Goal: Entertainment & Leisure: Browse casually

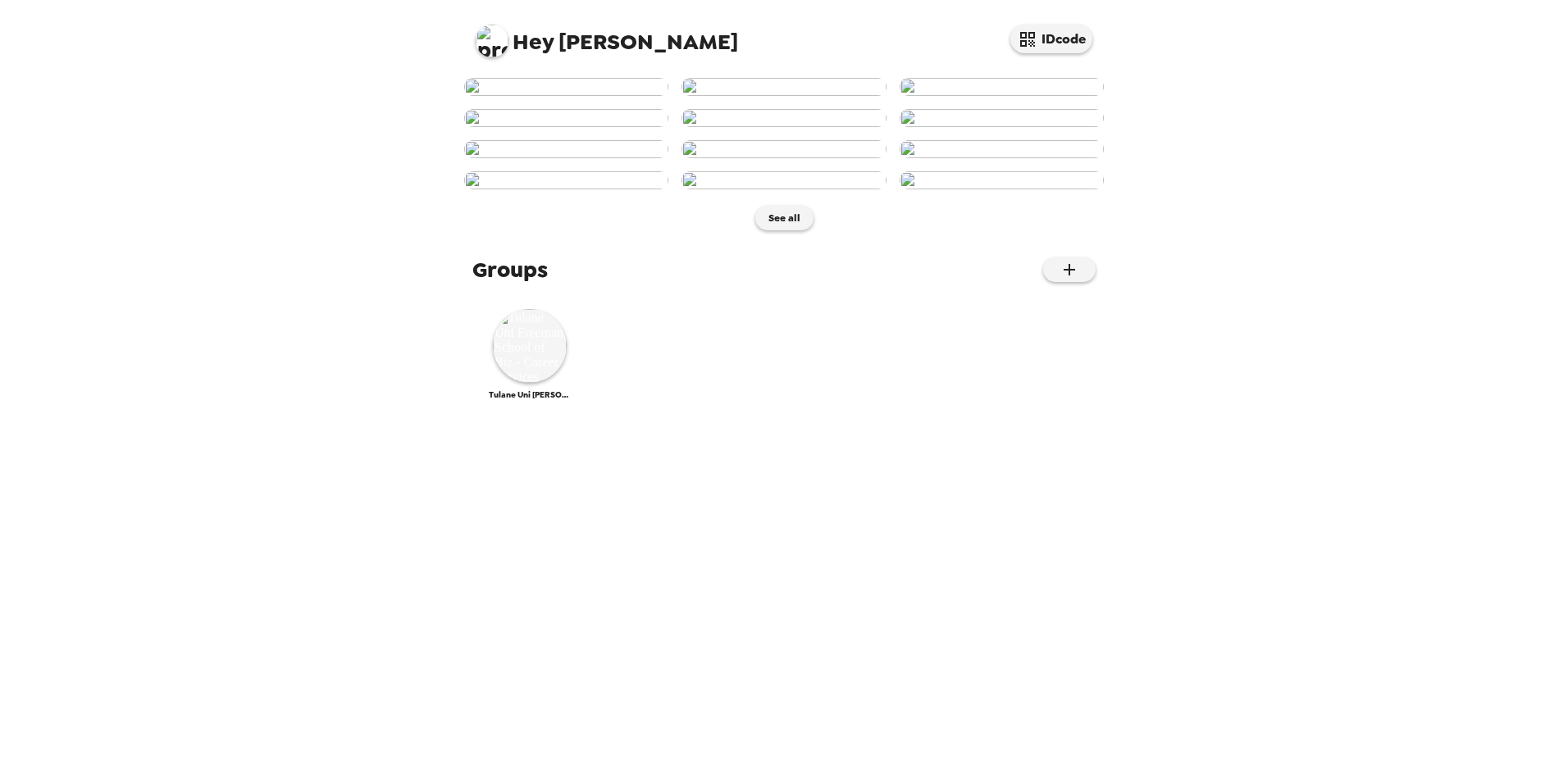
scroll to position [581, 0]
click at [526, 383] on img at bounding box center [529, 345] width 74 height 74
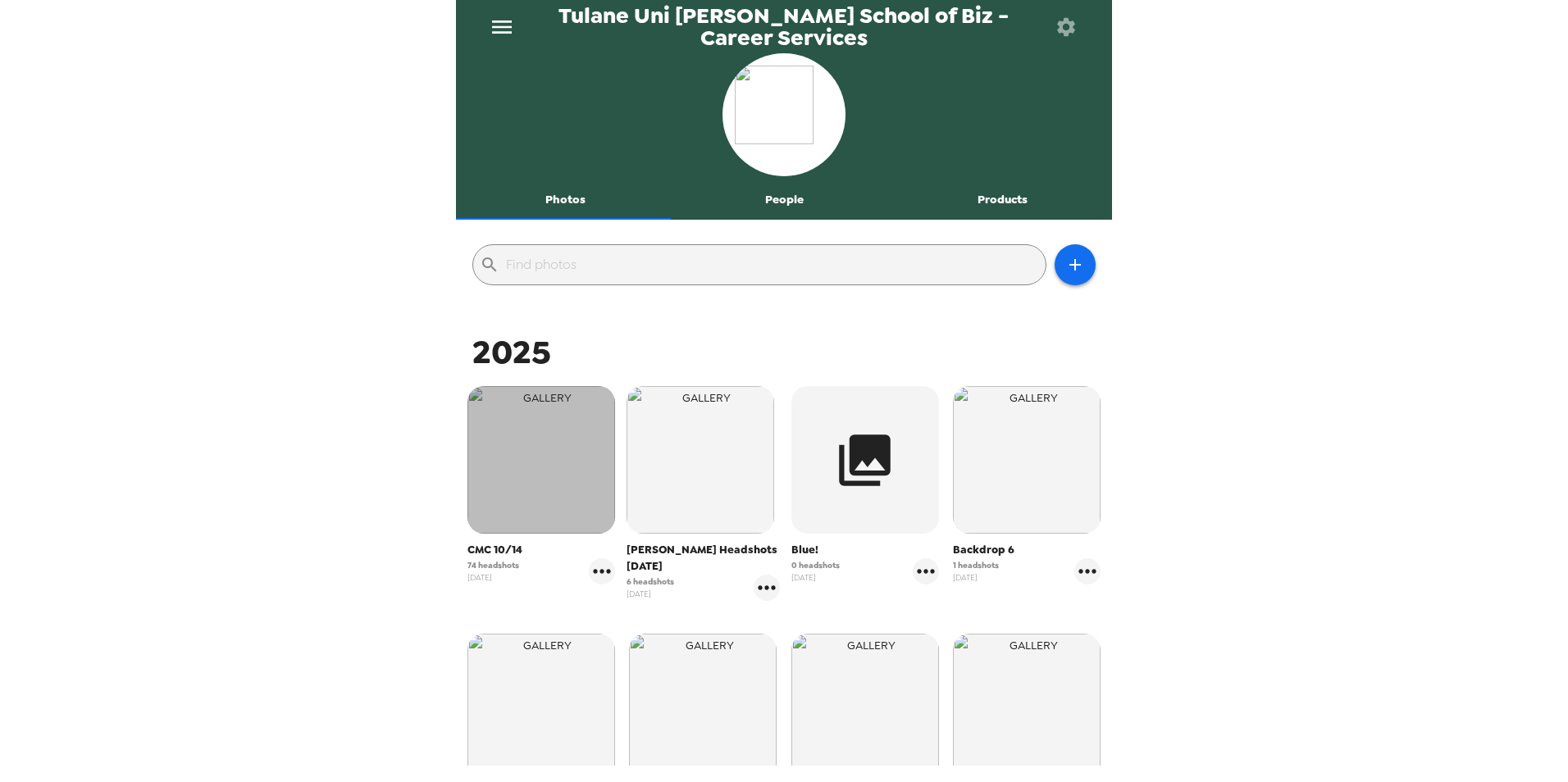
click at [528, 463] on img "button" at bounding box center [541, 460] width 148 height 148
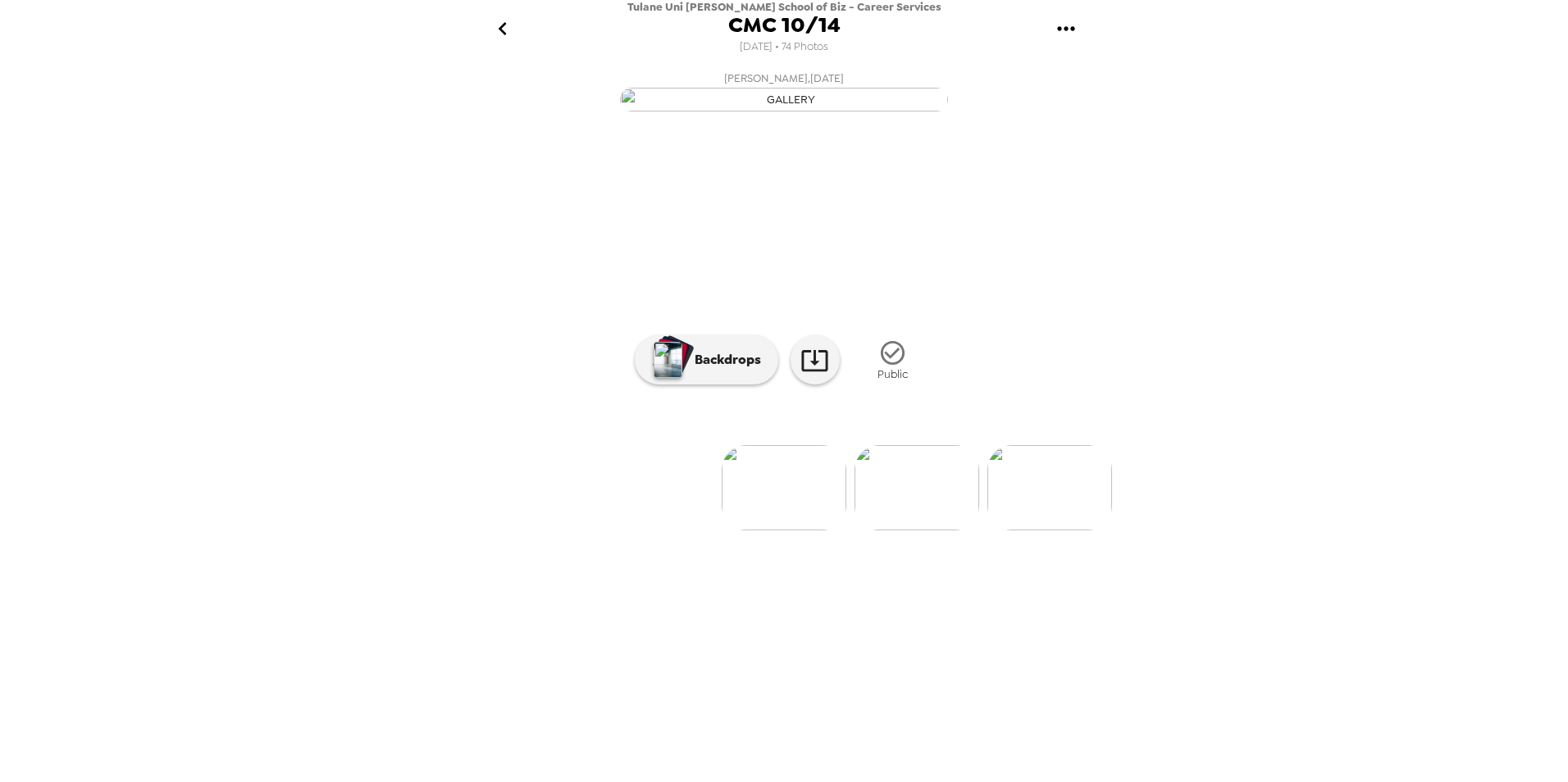
click at [1064, 116] on button "[PERSON_NAME] , [DATE]" at bounding box center [783, 90] width 656 height 53
click at [874, 530] on img at bounding box center [916, 488] width 125 height 86
click at [907, 530] on img at bounding box center [884, 488] width 125 height 86
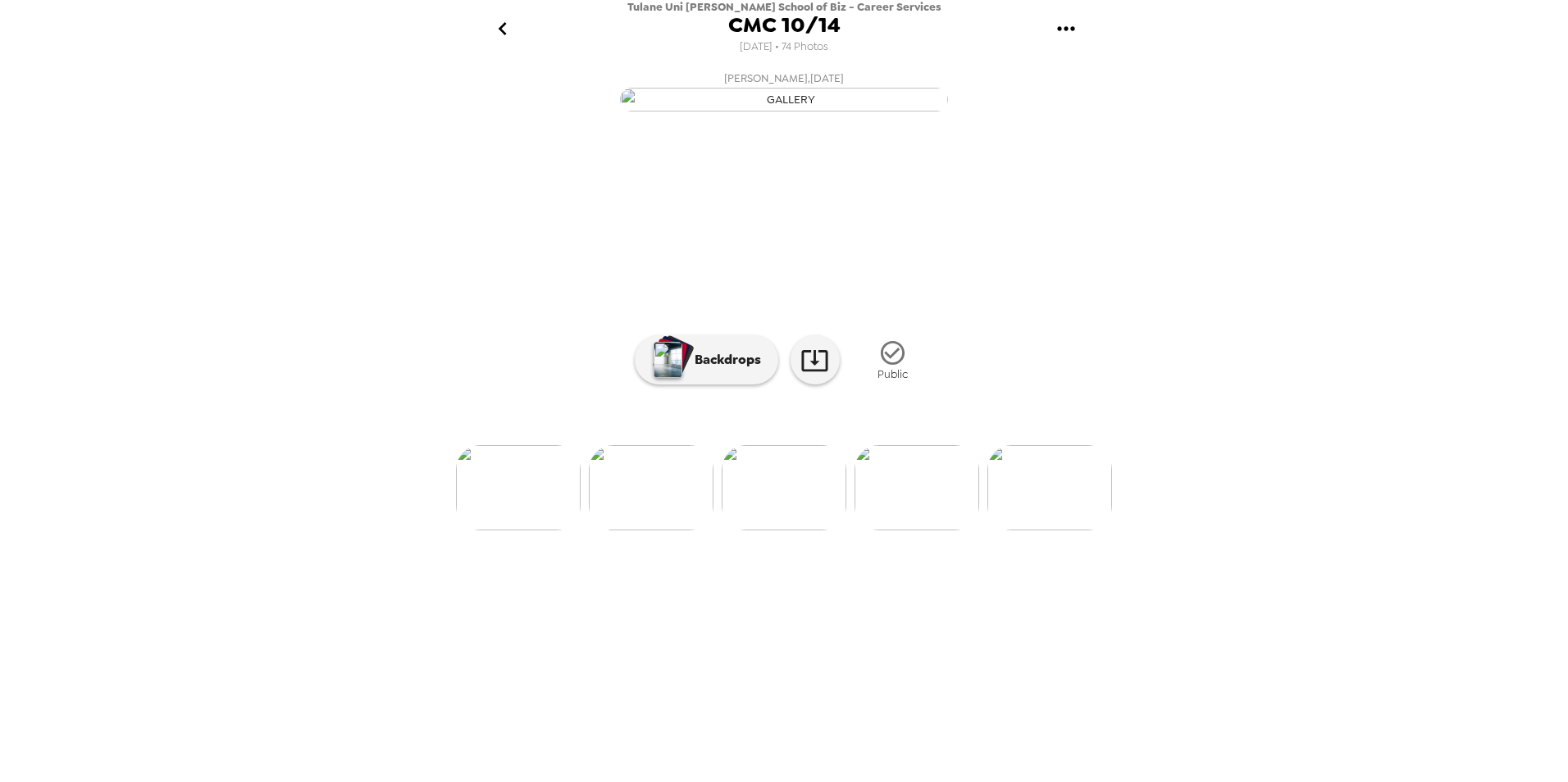
click at [944, 530] on img at bounding box center [916, 488] width 125 height 86
click at [938, 530] on img at bounding box center [916, 488] width 125 height 86
click at [932, 530] on img at bounding box center [917, 488] width 125 height 86
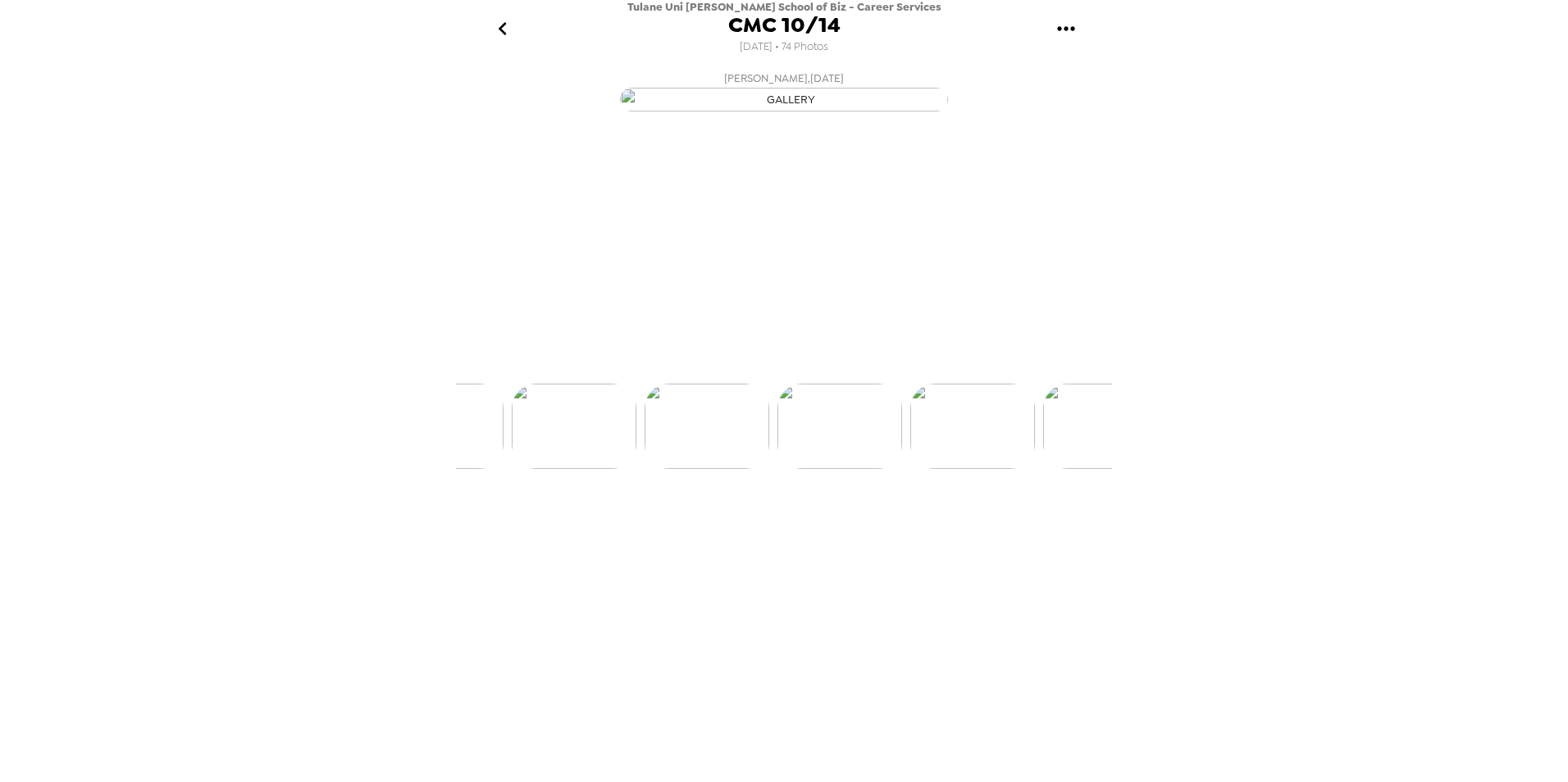
scroll to position [0, 664]
click at [927, 530] on img at bounding box center [917, 488] width 125 height 86
click at [950, 530] on img at bounding box center [917, 488] width 125 height 86
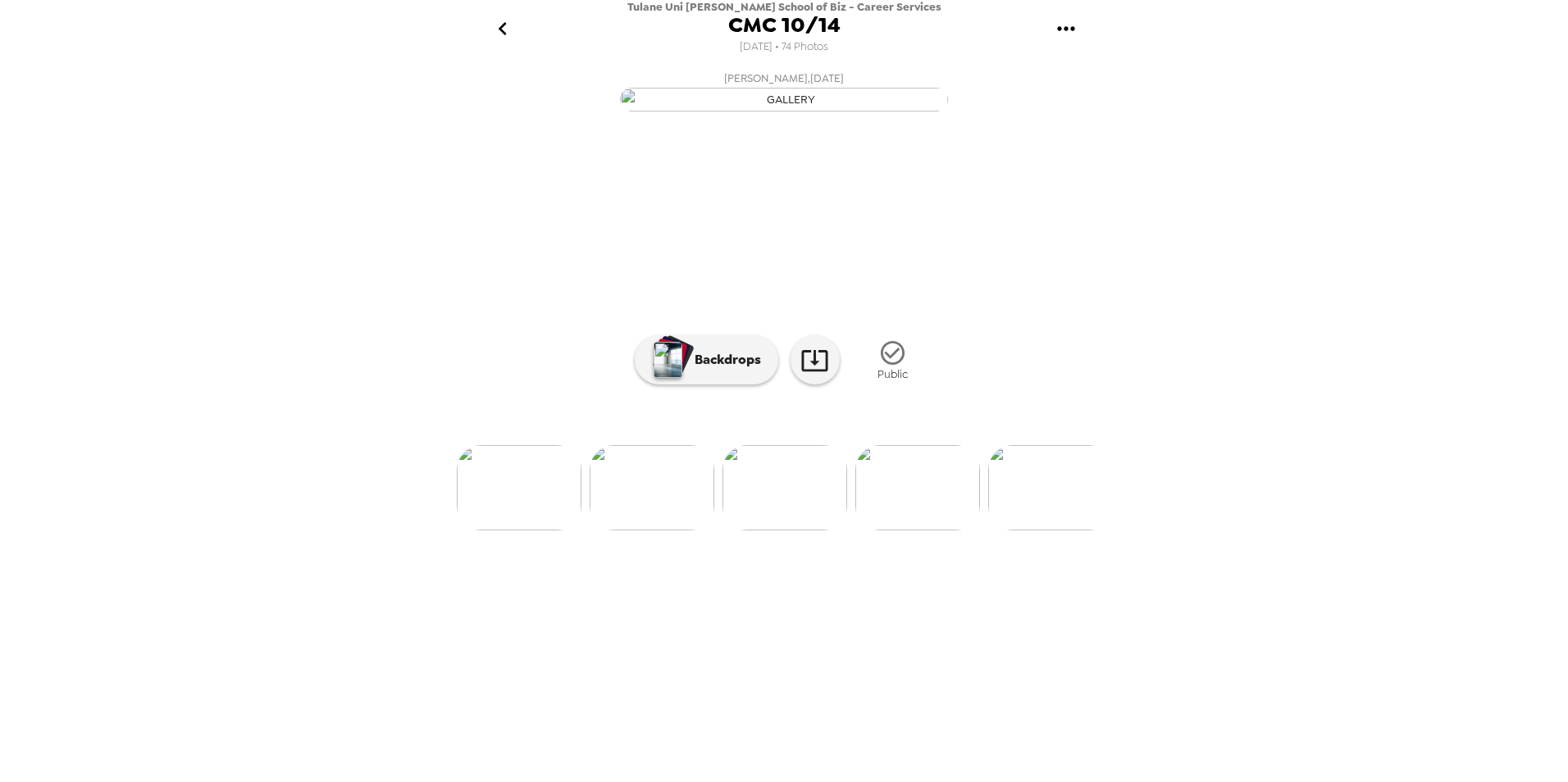
click at [945, 530] on img at bounding box center [917, 488] width 125 height 86
click at [1013, 530] on img at bounding box center [1050, 488] width 125 height 86
click at [687, 530] on img at bounding box center [652, 488] width 125 height 86
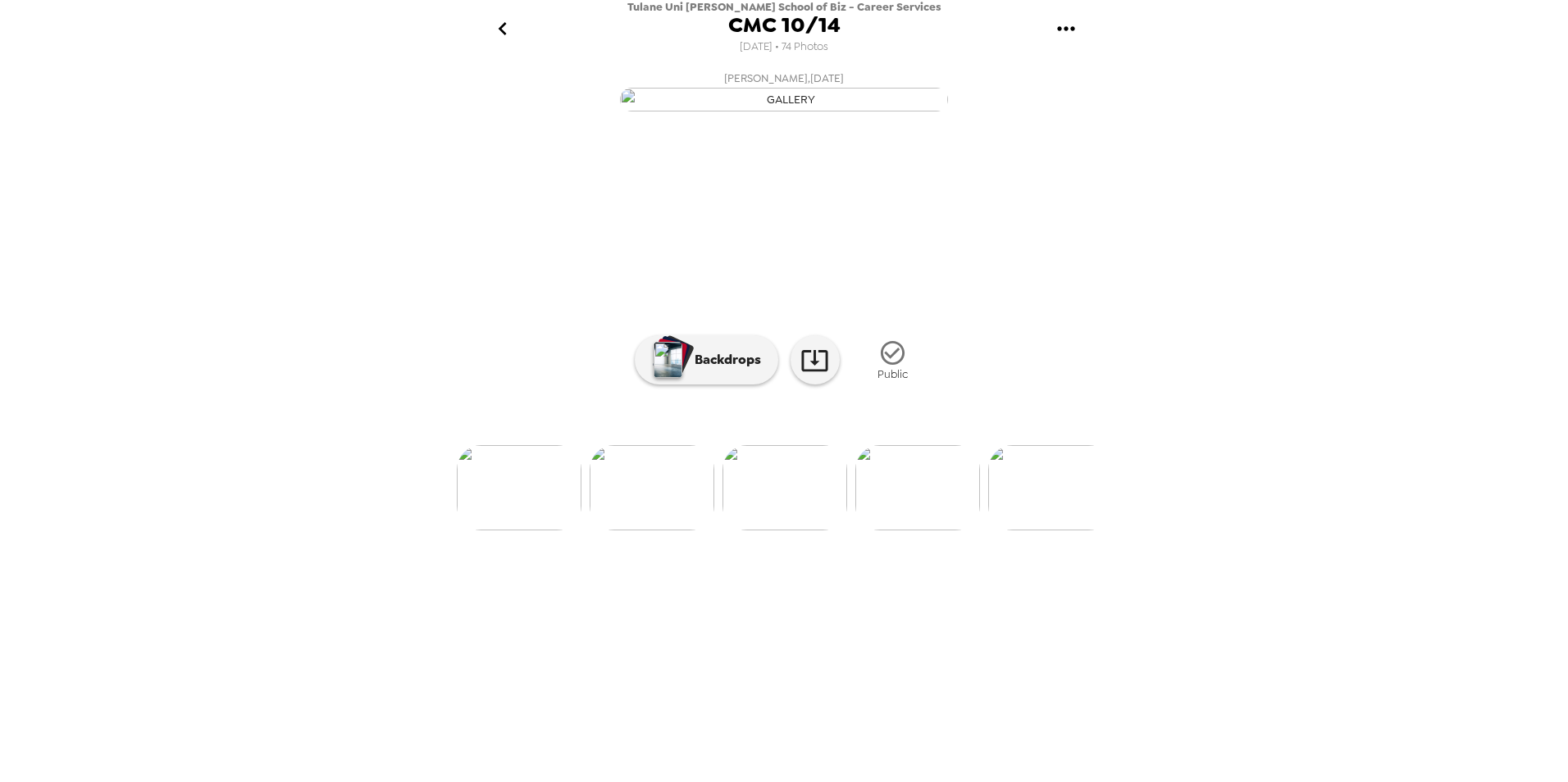
click at [944, 530] on img at bounding box center [917, 488] width 125 height 86
click at [890, 530] on img at bounding box center [917, 488] width 125 height 86
click at [764, 530] on img at bounding box center [785, 488] width 125 height 86
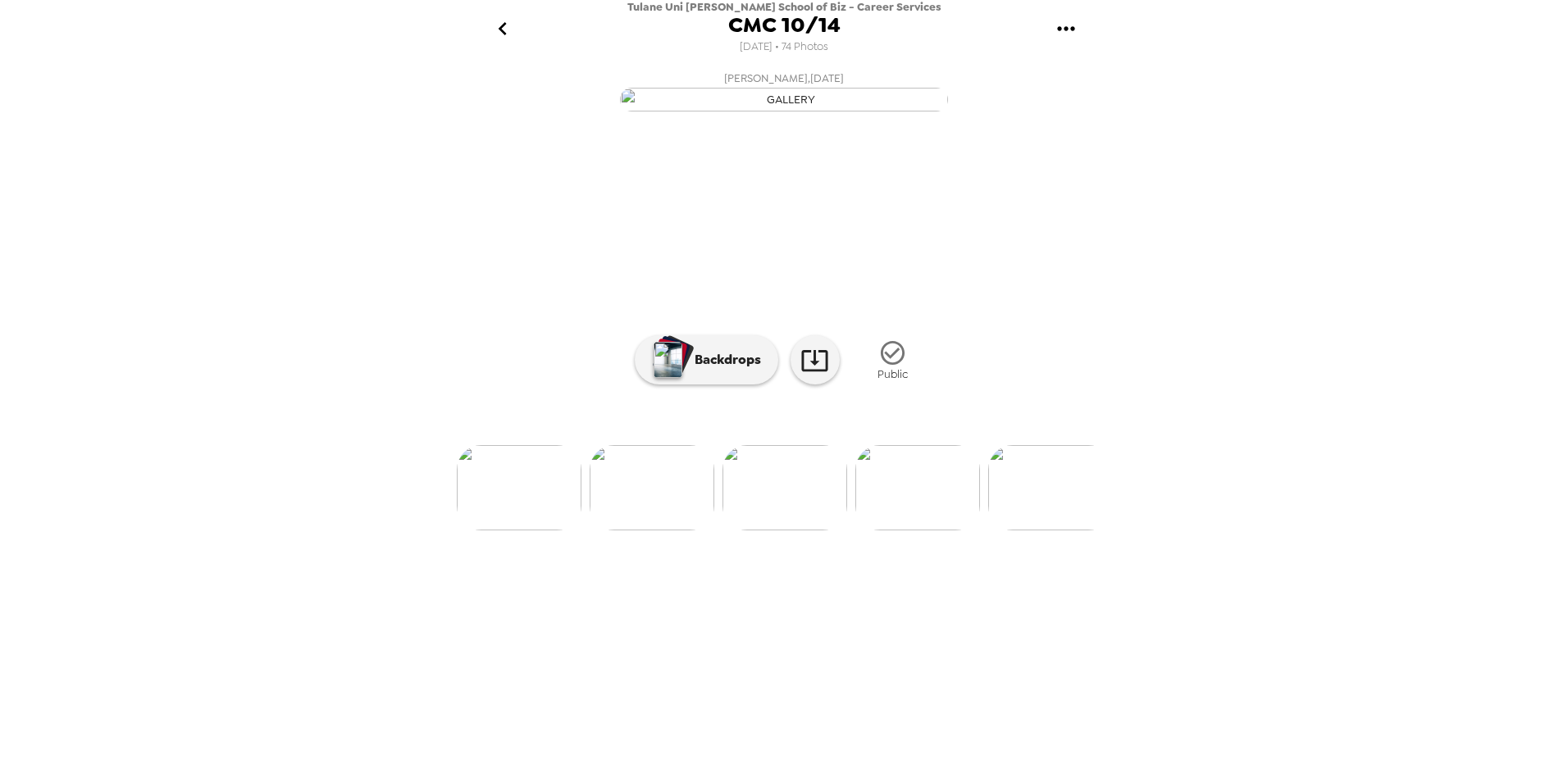
click at [912, 530] on img at bounding box center [917, 488] width 125 height 86
click at [895, 530] on img at bounding box center [918, 488] width 125 height 86
click at [888, 530] on img at bounding box center [918, 488] width 125 height 86
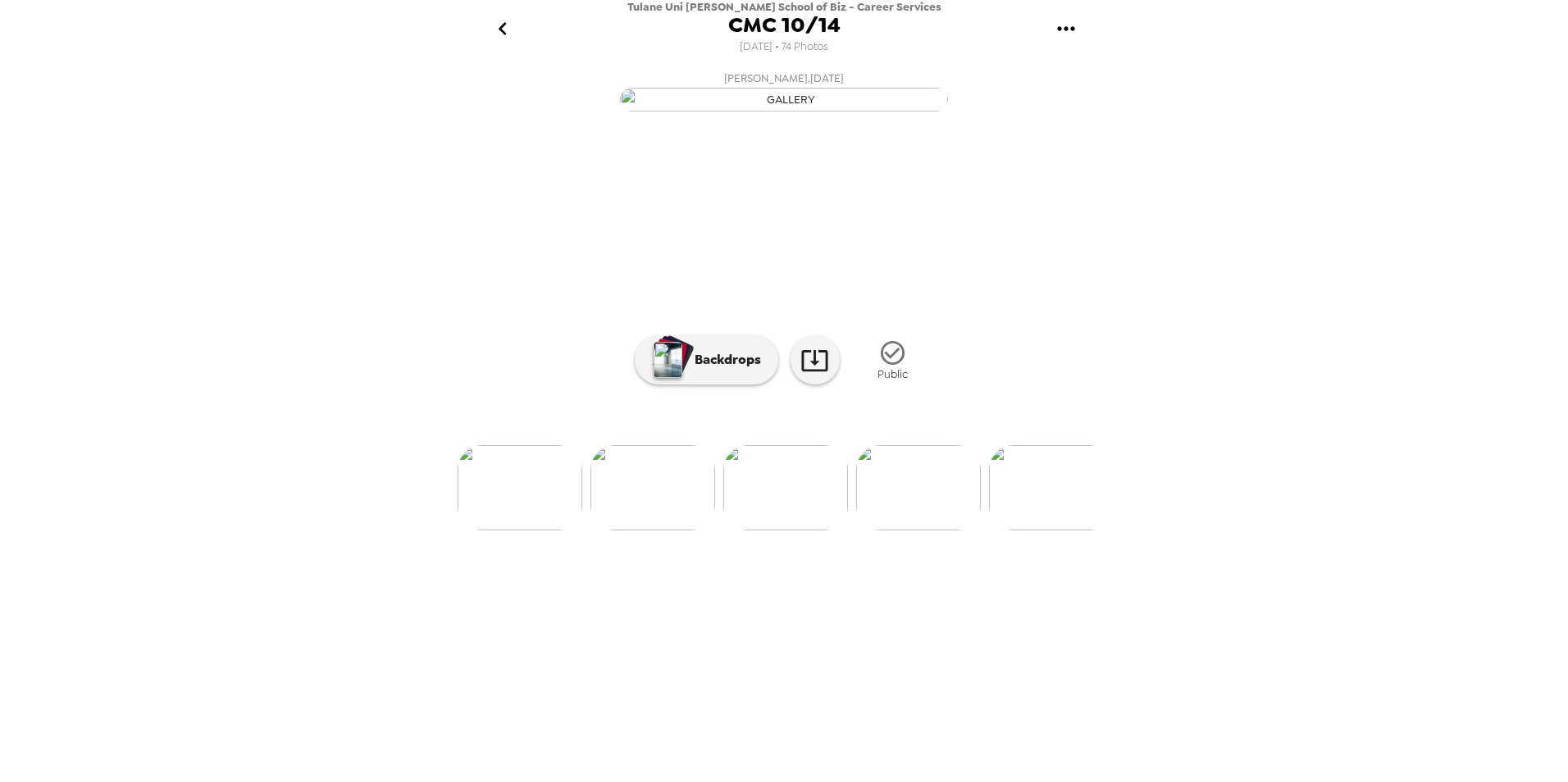
click at [889, 530] on img at bounding box center [918, 488] width 125 height 86
click at [785, 530] on img at bounding box center [786, 488] width 125 height 86
click at [912, 530] on img at bounding box center [918, 488] width 125 height 86
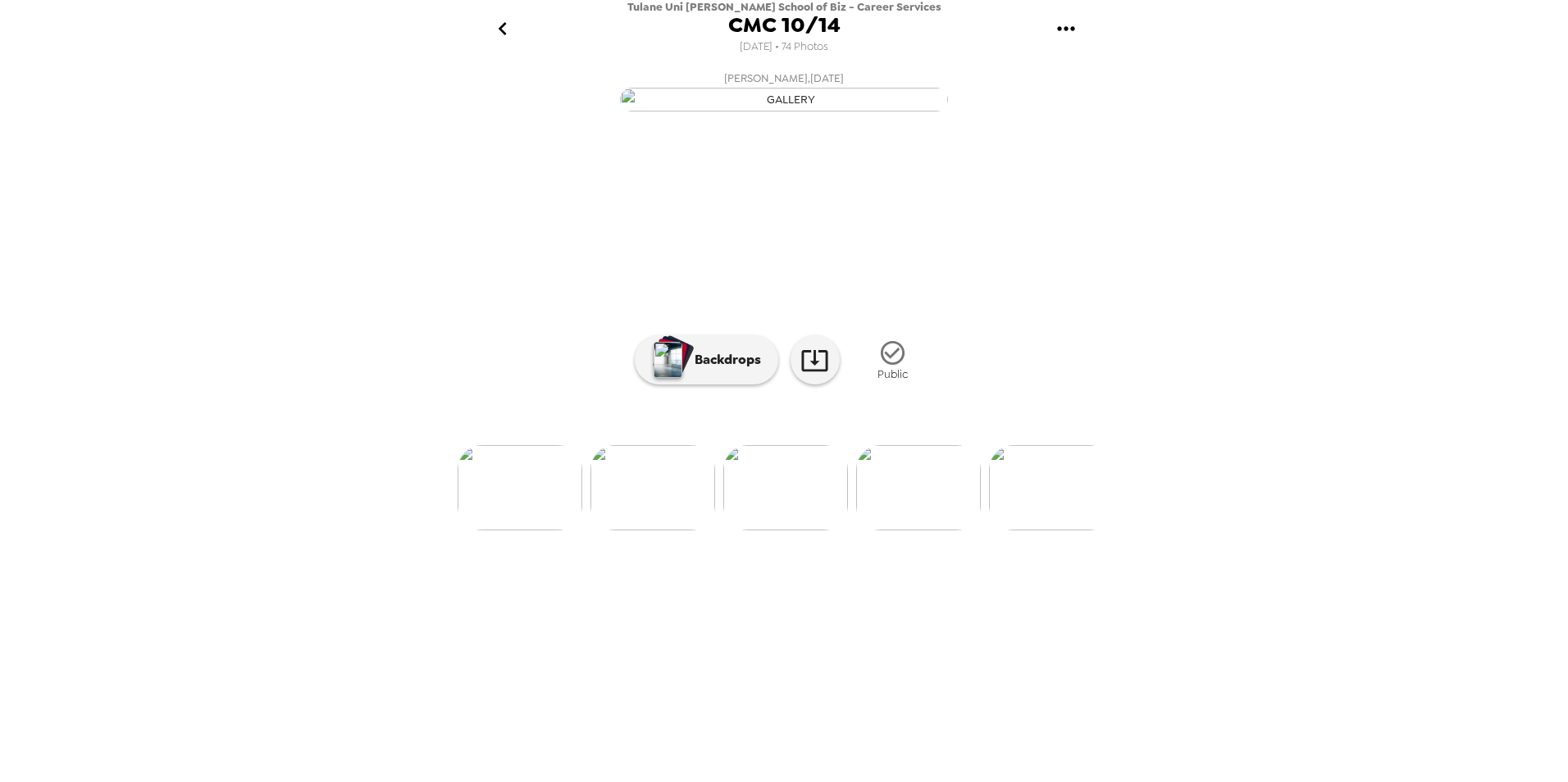
click at [903, 530] on img at bounding box center [918, 488] width 125 height 86
click at [953, 530] on img at bounding box center [918, 488] width 125 height 86
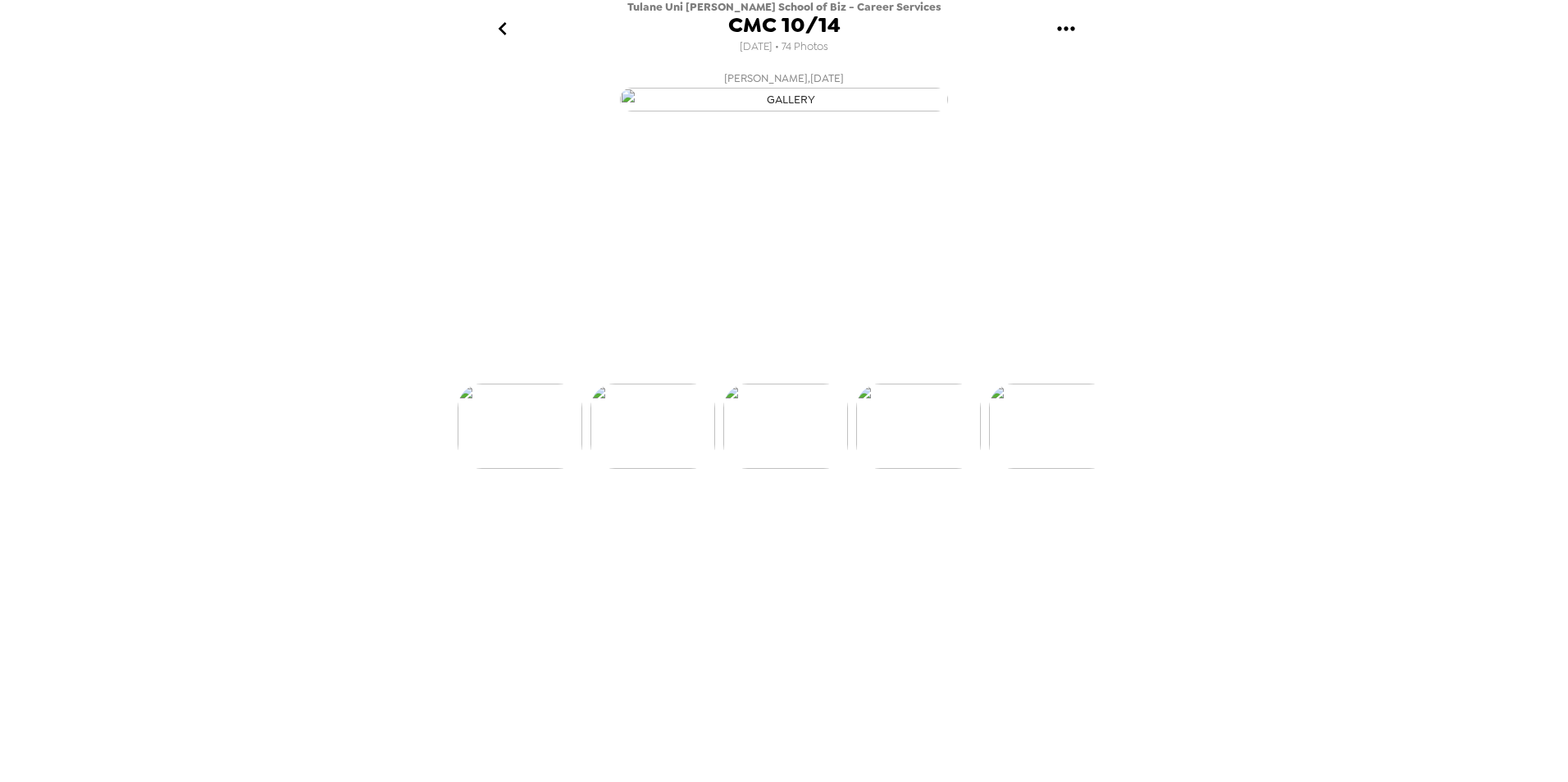
scroll to position [0, 2523]
click at [927, 530] on img at bounding box center [918, 488] width 125 height 86
click at [927, 530] on img at bounding box center [919, 488] width 125 height 86
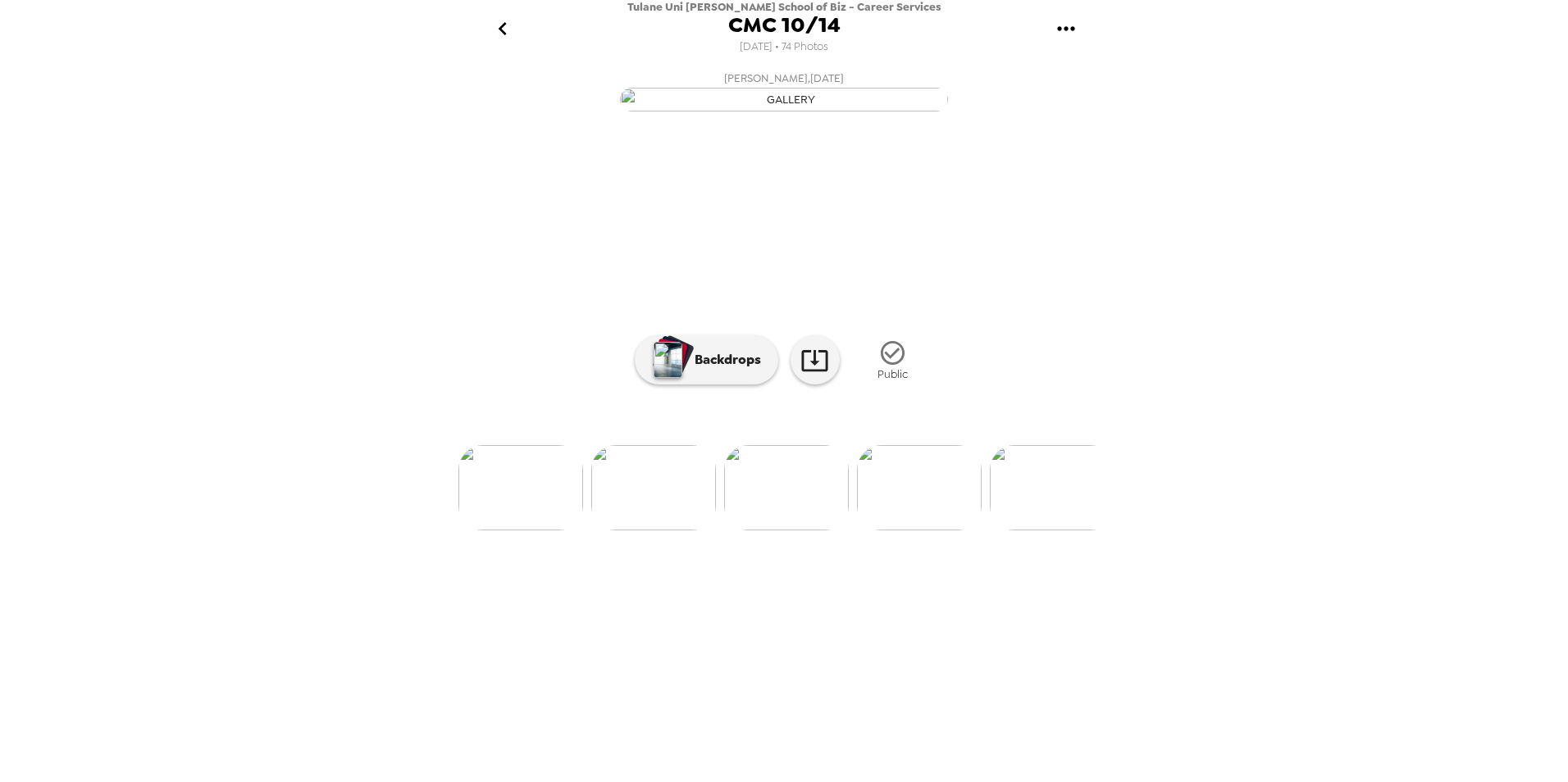
click at [960, 530] on img at bounding box center [919, 488] width 125 height 86
click at [967, 530] on img at bounding box center [919, 488] width 125 height 86
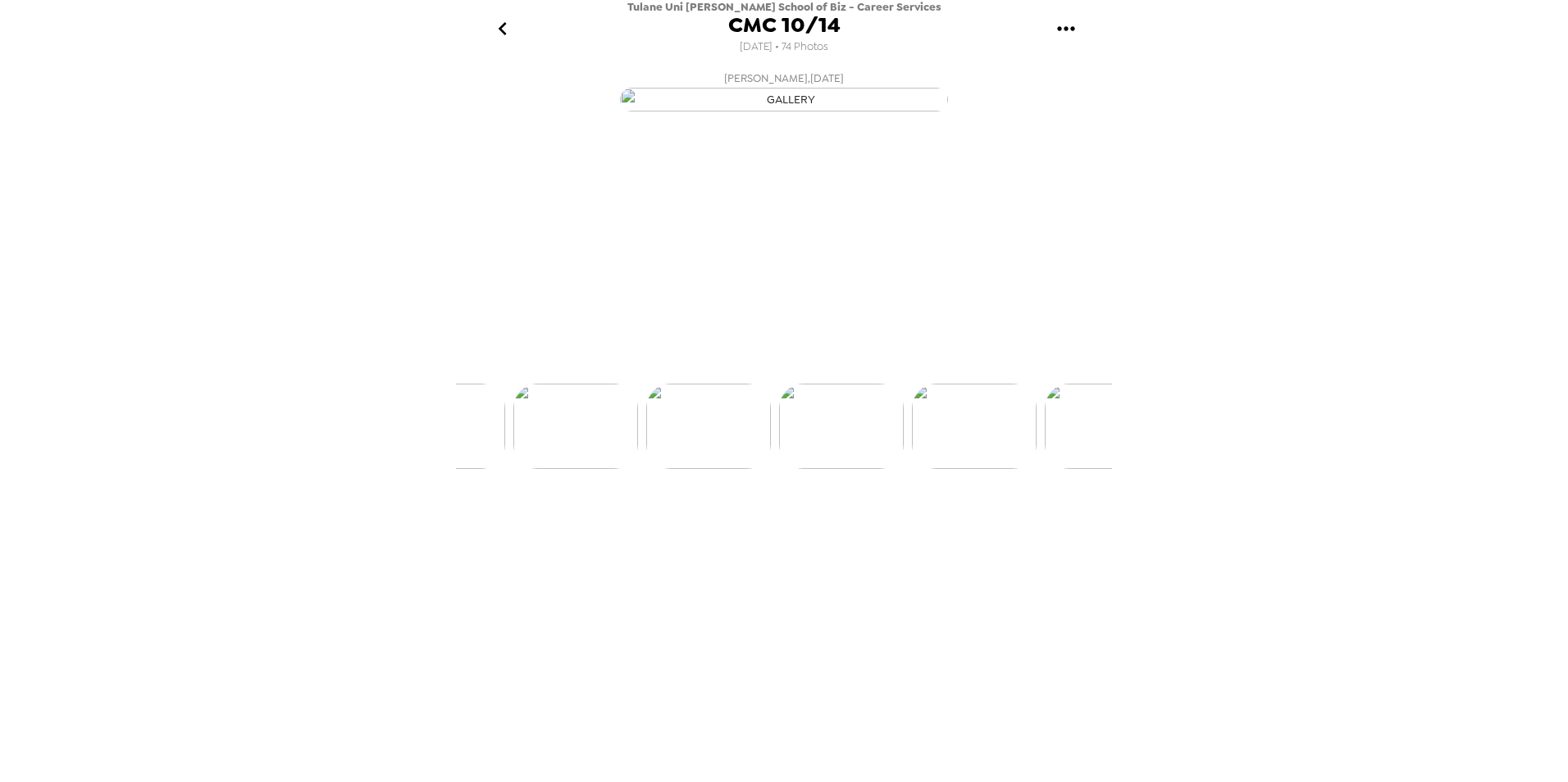
scroll to position [0, 3186]
click at [967, 530] on img at bounding box center [919, 488] width 125 height 86
click at [984, 530] on ul at bounding box center [783, 488] width 656 height 86
click at [1045, 530] on img at bounding box center [1052, 488] width 125 height 86
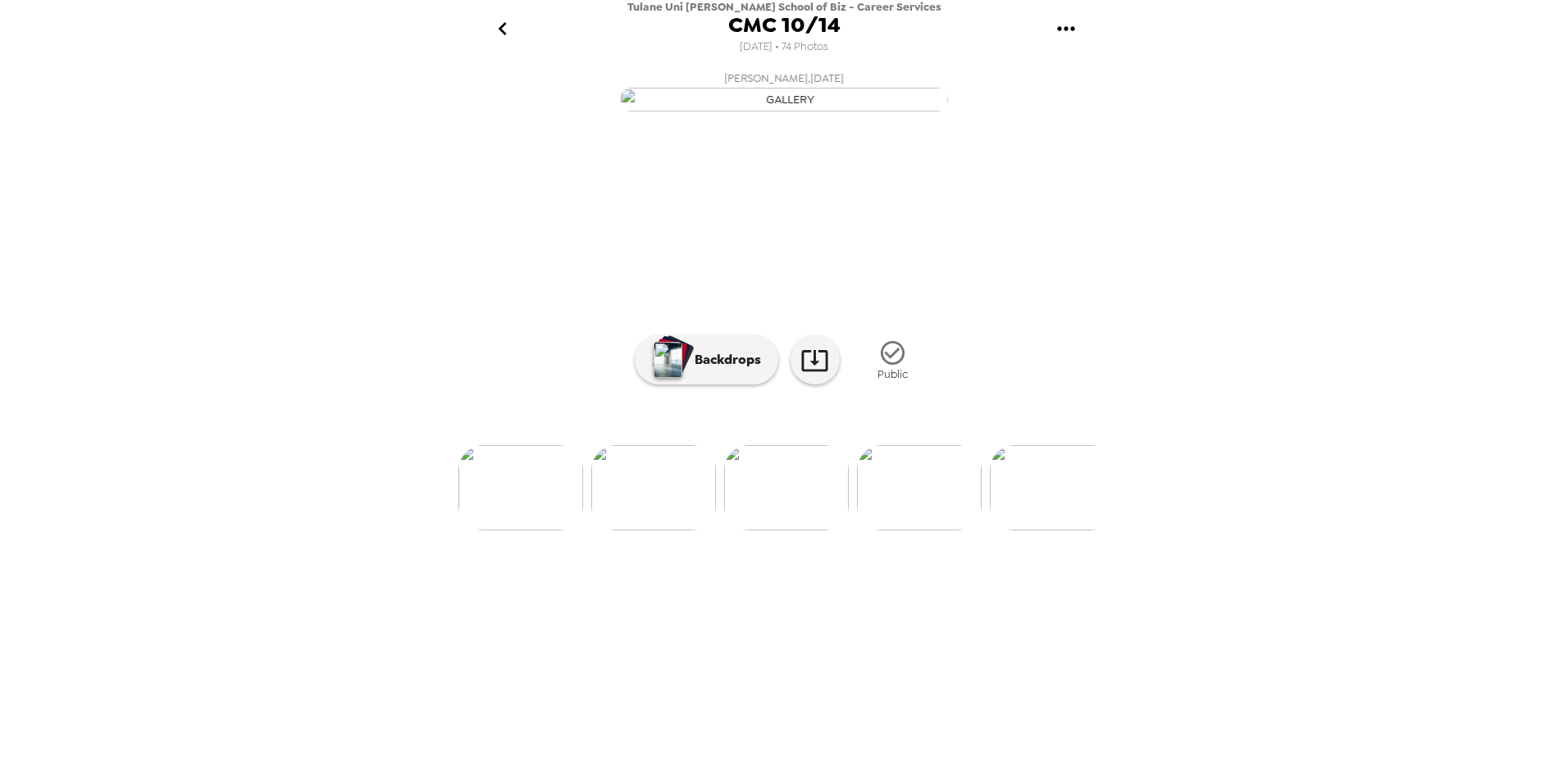
click at [675, 530] on img at bounding box center [653, 488] width 125 height 86
click at [906, 530] on img at bounding box center [919, 488] width 125 height 86
click at [910, 530] on img at bounding box center [919, 488] width 125 height 86
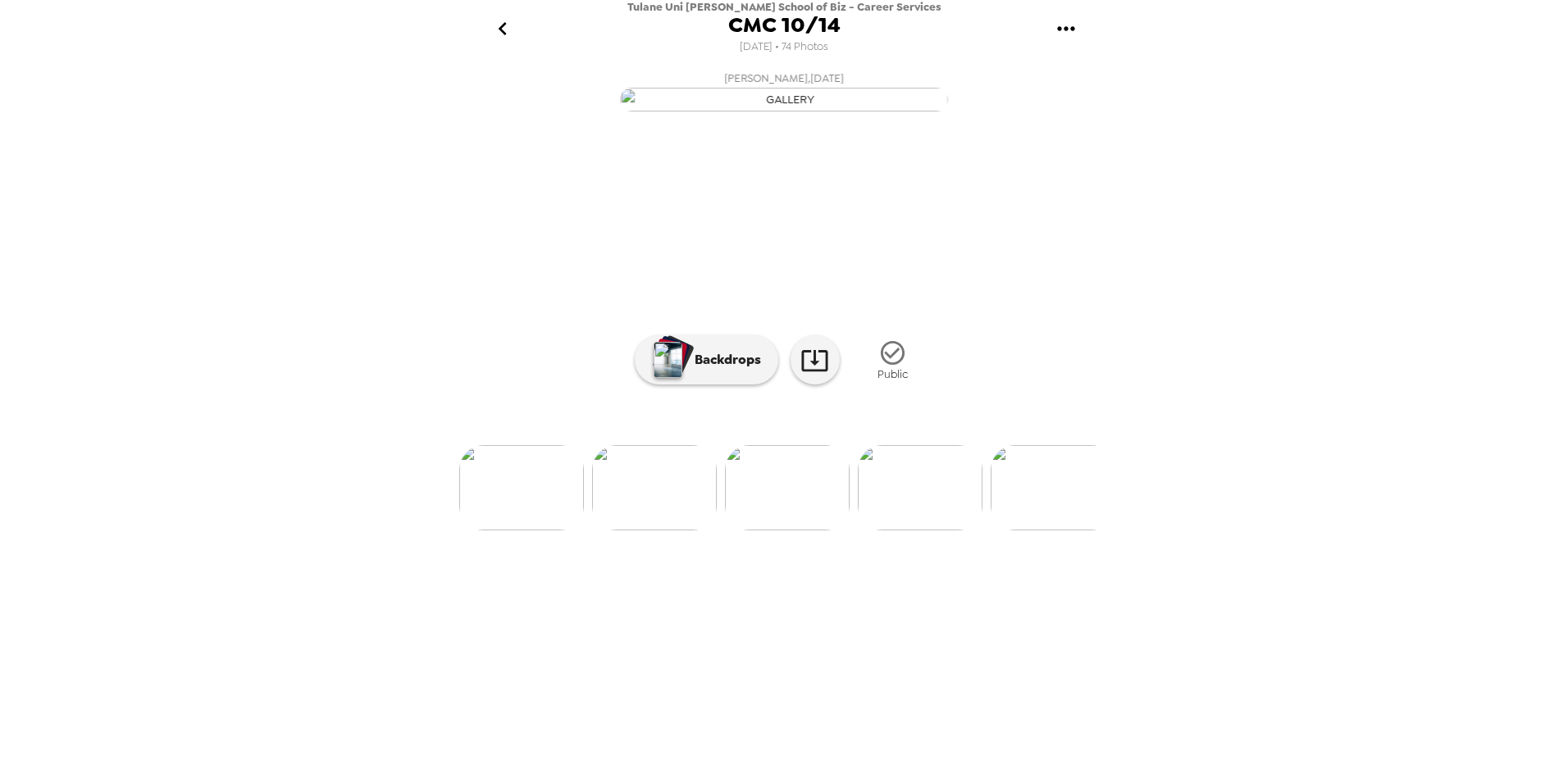
click at [955, 530] on img at bounding box center [920, 488] width 125 height 86
click at [952, 530] on img at bounding box center [920, 488] width 125 height 86
click at [950, 530] on img at bounding box center [920, 488] width 125 height 86
click at [936, 530] on img at bounding box center [920, 488] width 125 height 86
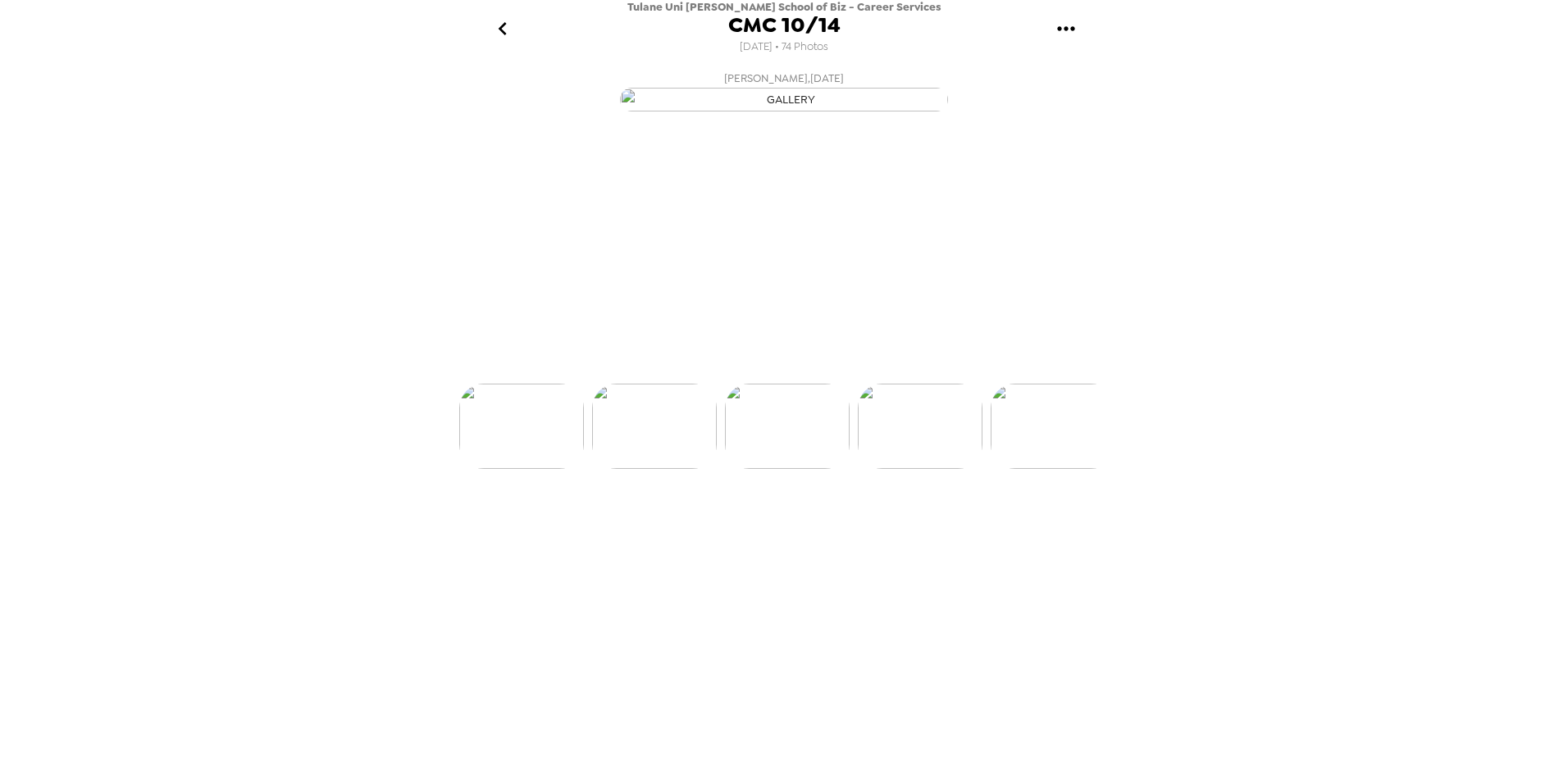
scroll to position [0, 4248]
click at [944, 530] on img at bounding box center [920, 488] width 125 height 86
click at [939, 530] on img at bounding box center [920, 488] width 125 height 86
click at [960, 530] on img at bounding box center [920, 488] width 125 height 86
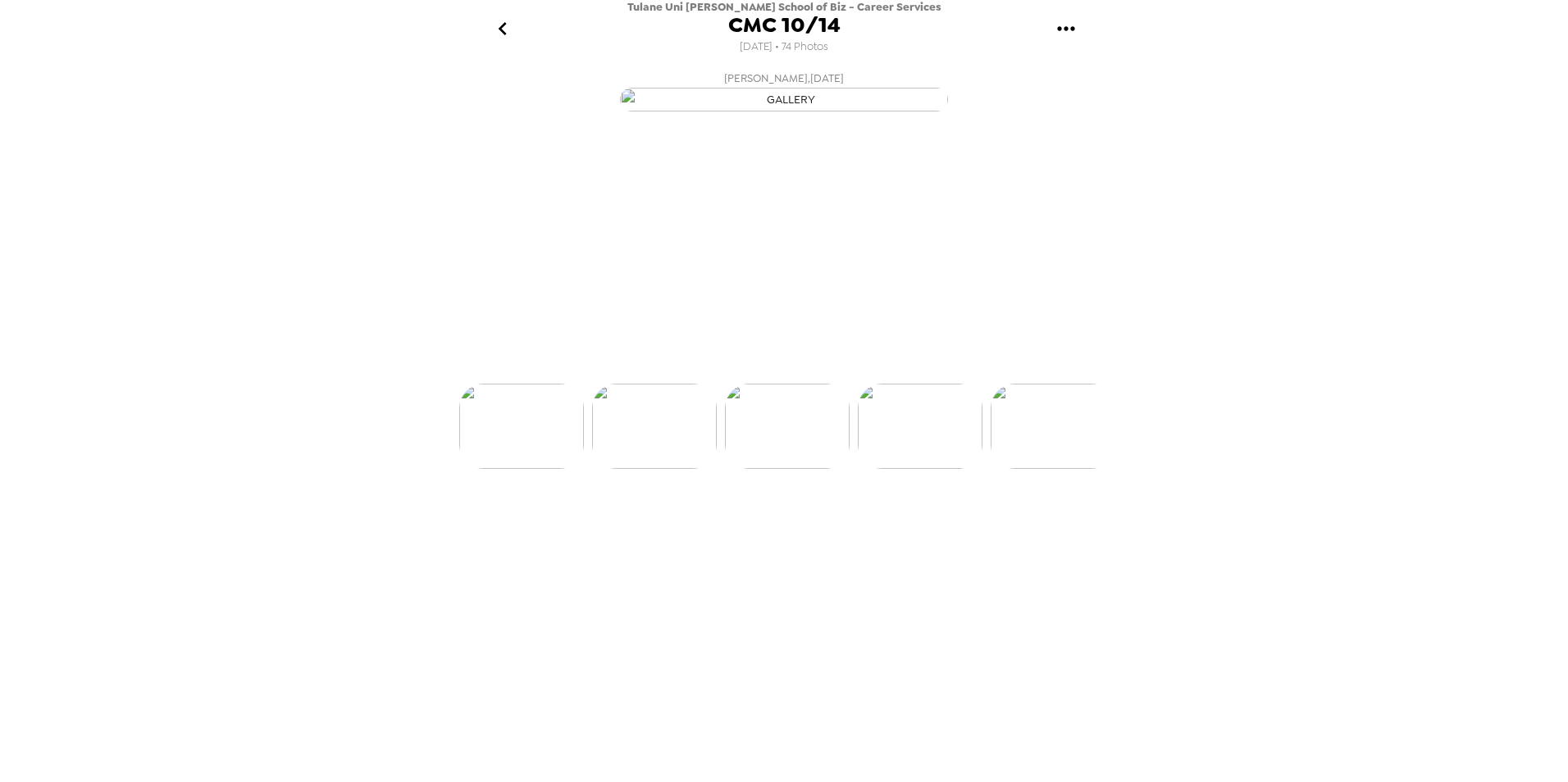
scroll to position [0, 4647]
click at [959, 530] on img at bounding box center [920, 488] width 125 height 86
click at [959, 530] on img at bounding box center [921, 488] width 125 height 86
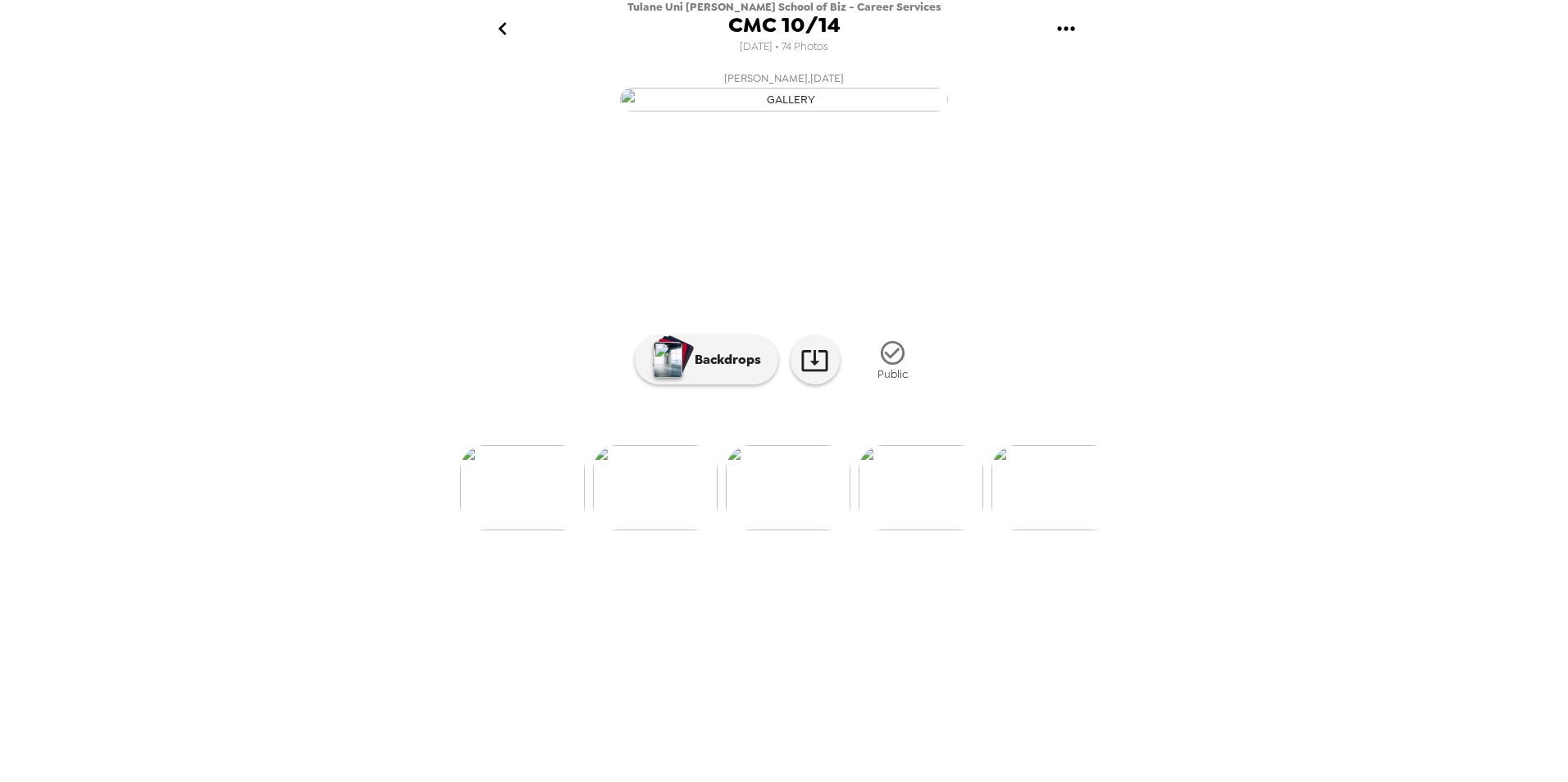
click at [921, 530] on img at bounding box center [921, 488] width 125 height 86
click at [909, 530] on img at bounding box center [921, 488] width 125 height 86
click at [977, 530] on img at bounding box center [921, 488] width 125 height 86
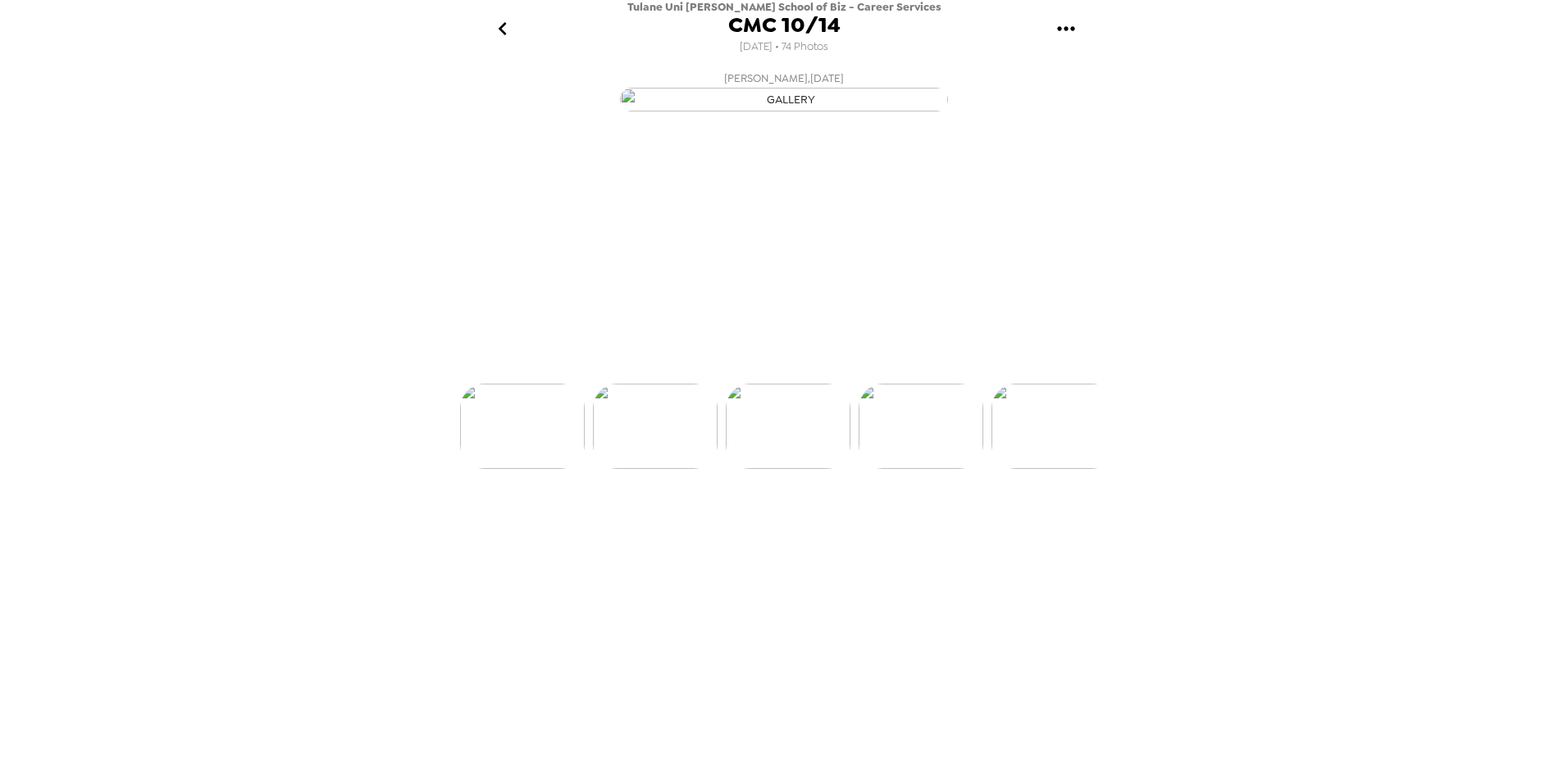
scroll to position [0, 5311]
click at [653, 530] on img at bounding box center [655, 488] width 125 height 86
click at [526, 530] on img at bounding box center [522, 488] width 125 height 86
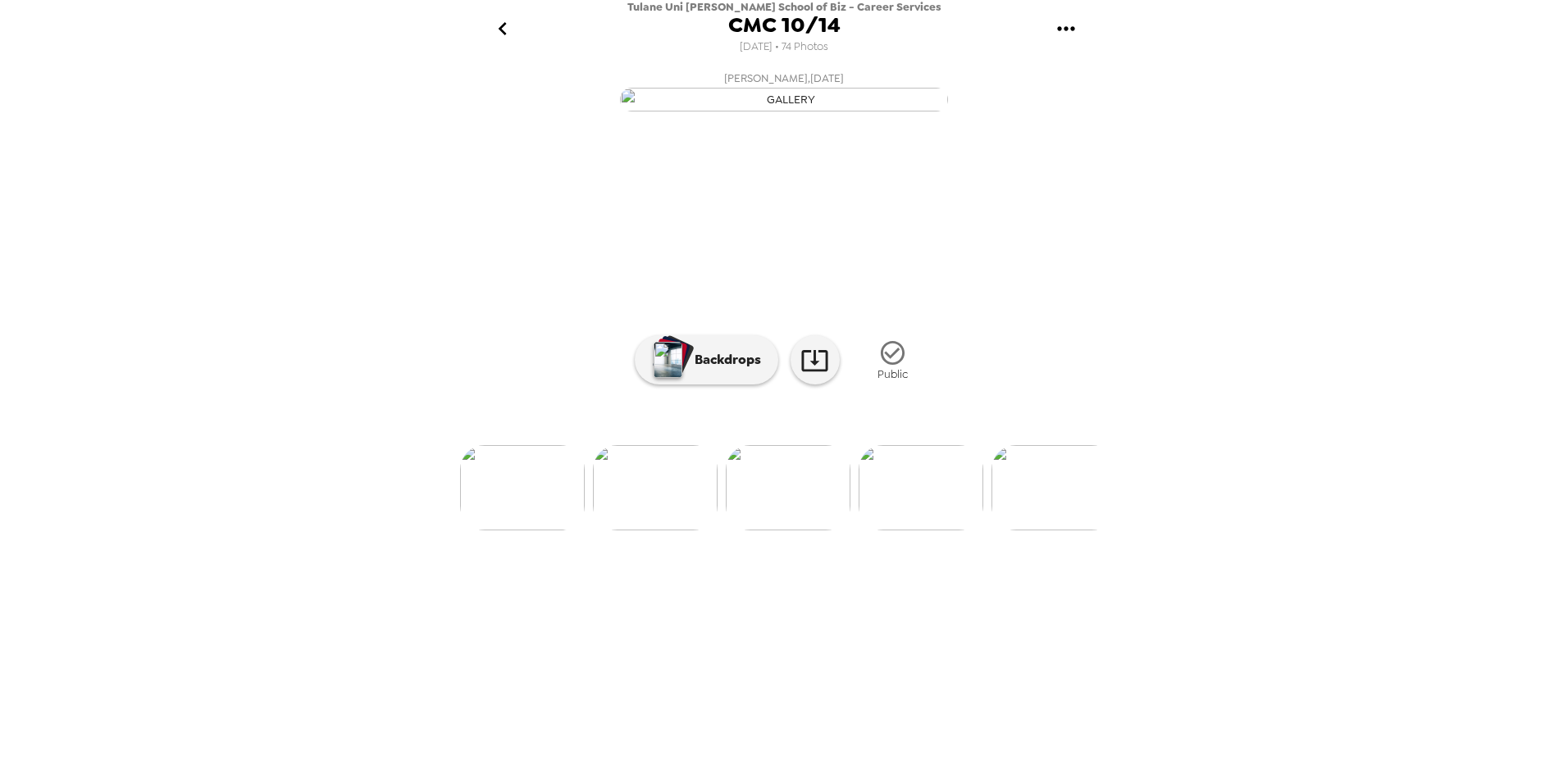
click at [960, 530] on img at bounding box center [921, 488] width 125 height 86
click at [932, 530] on img at bounding box center [921, 488] width 125 height 86
click at [921, 530] on img at bounding box center [921, 488] width 125 height 86
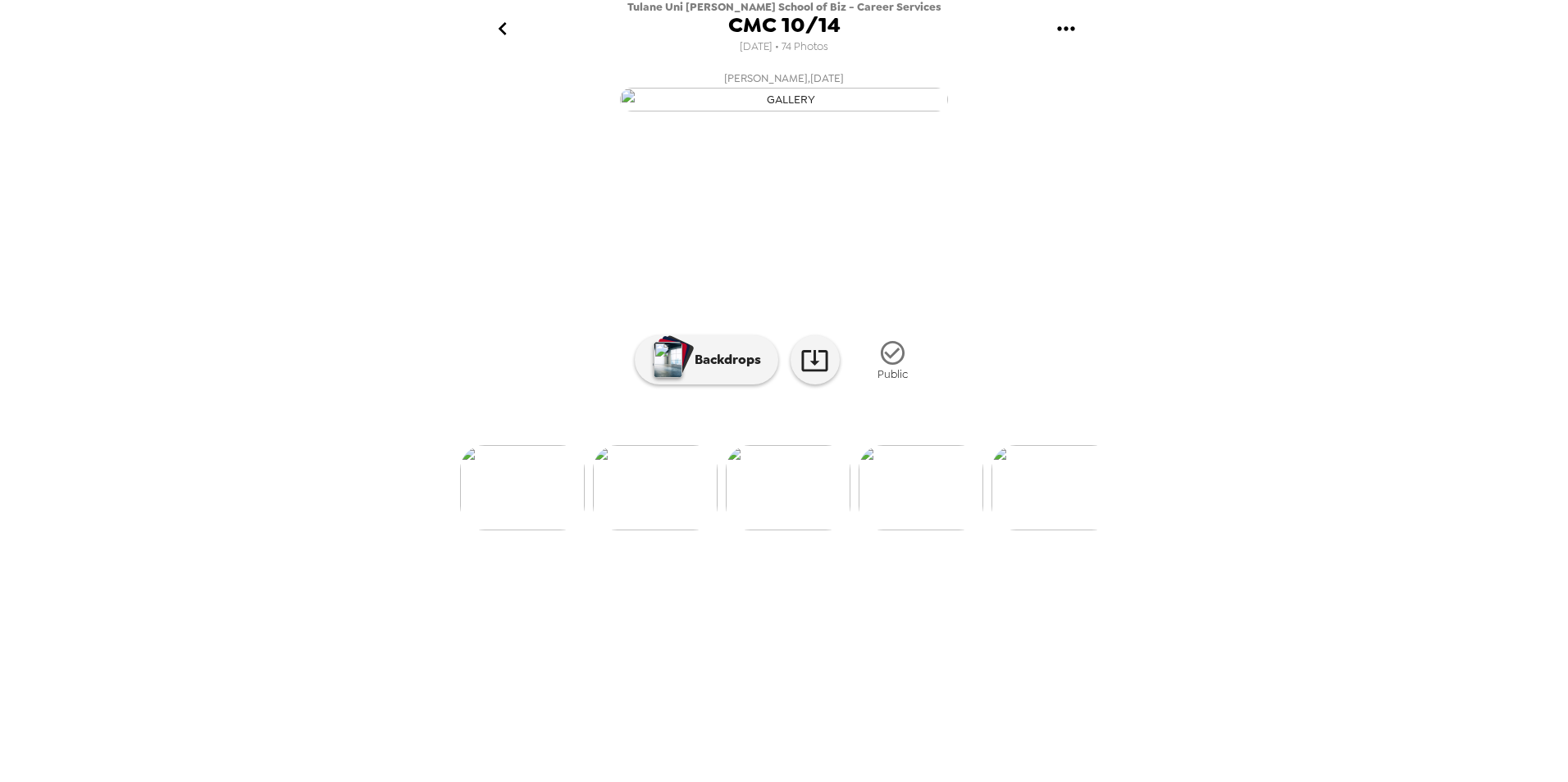
click at [912, 530] on img at bounding box center [921, 488] width 125 height 86
click at [930, 530] on img at bounding box center [921, 488] width 125 height 86
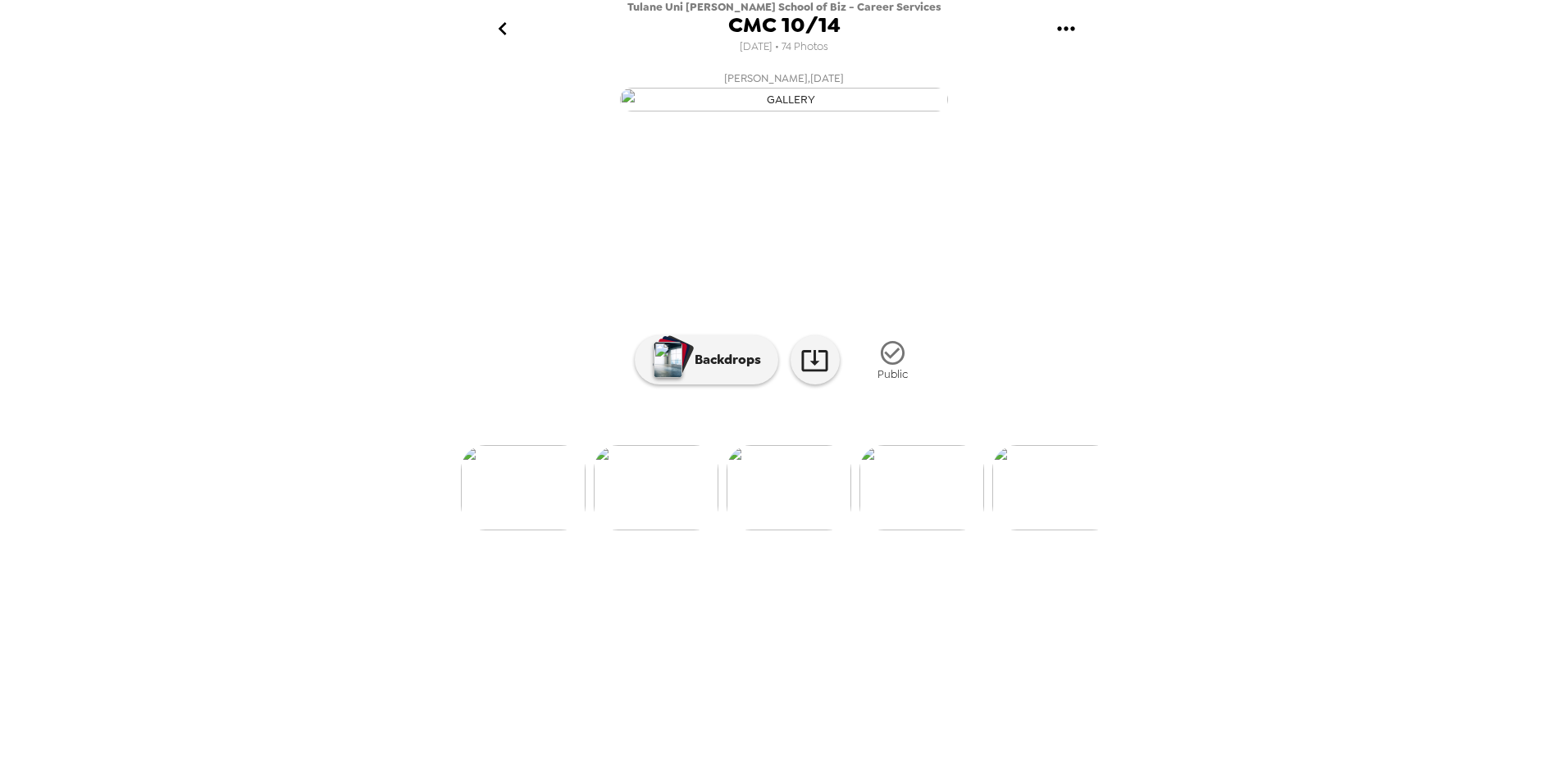
click at [960, 530] on img at bounding box center [921, 488] width 125 height 86
click at [954, 530] on img at bounding box center [921, 488] width 125 height 86
click at [955, 530] on img at bounding box center [921, 488] width 125 height 86
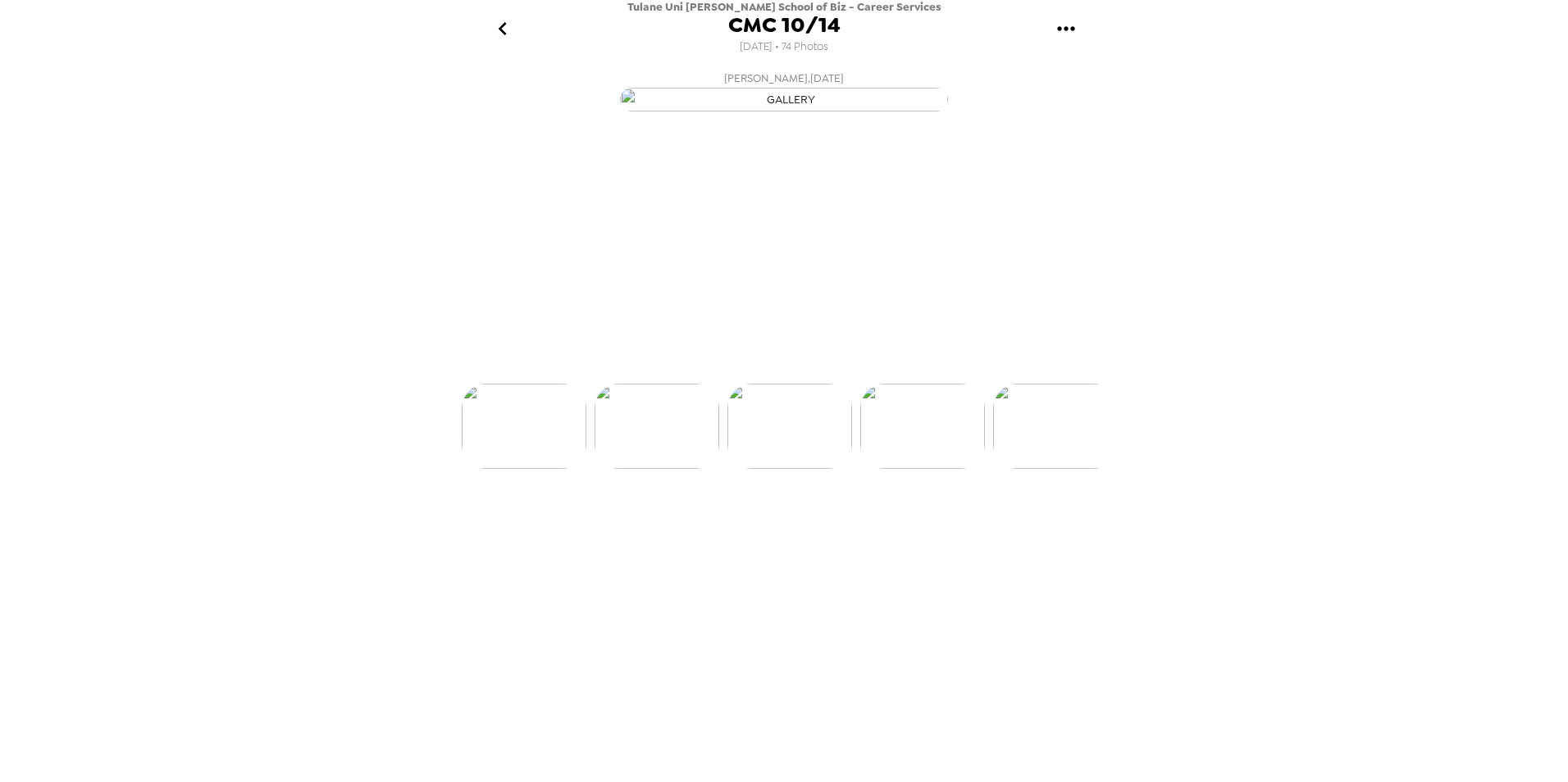
scroll to position [0, 6107]
click at [822, 530] on img at bounding box center [788, 488] width 125 height 86
click at [949, 530] on img at bounding box center [921, 488] width 125 height 86
click at [938, 530] on img at bounding box center [921, 488] width 125 height 86
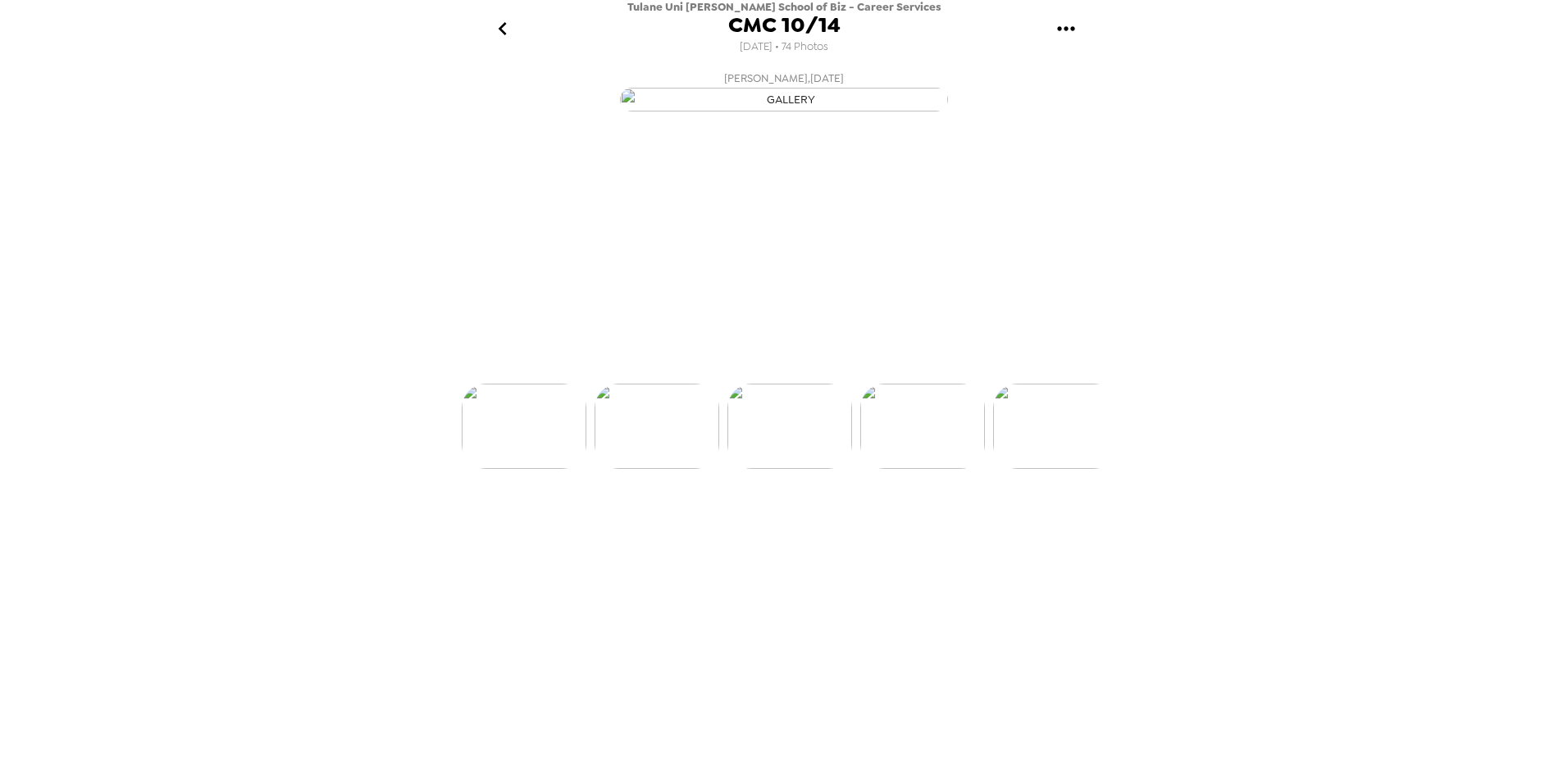
scroll to position [0, 6372]
click at [938, 530] on img at bounding box center [921, 488] width 125 height 86
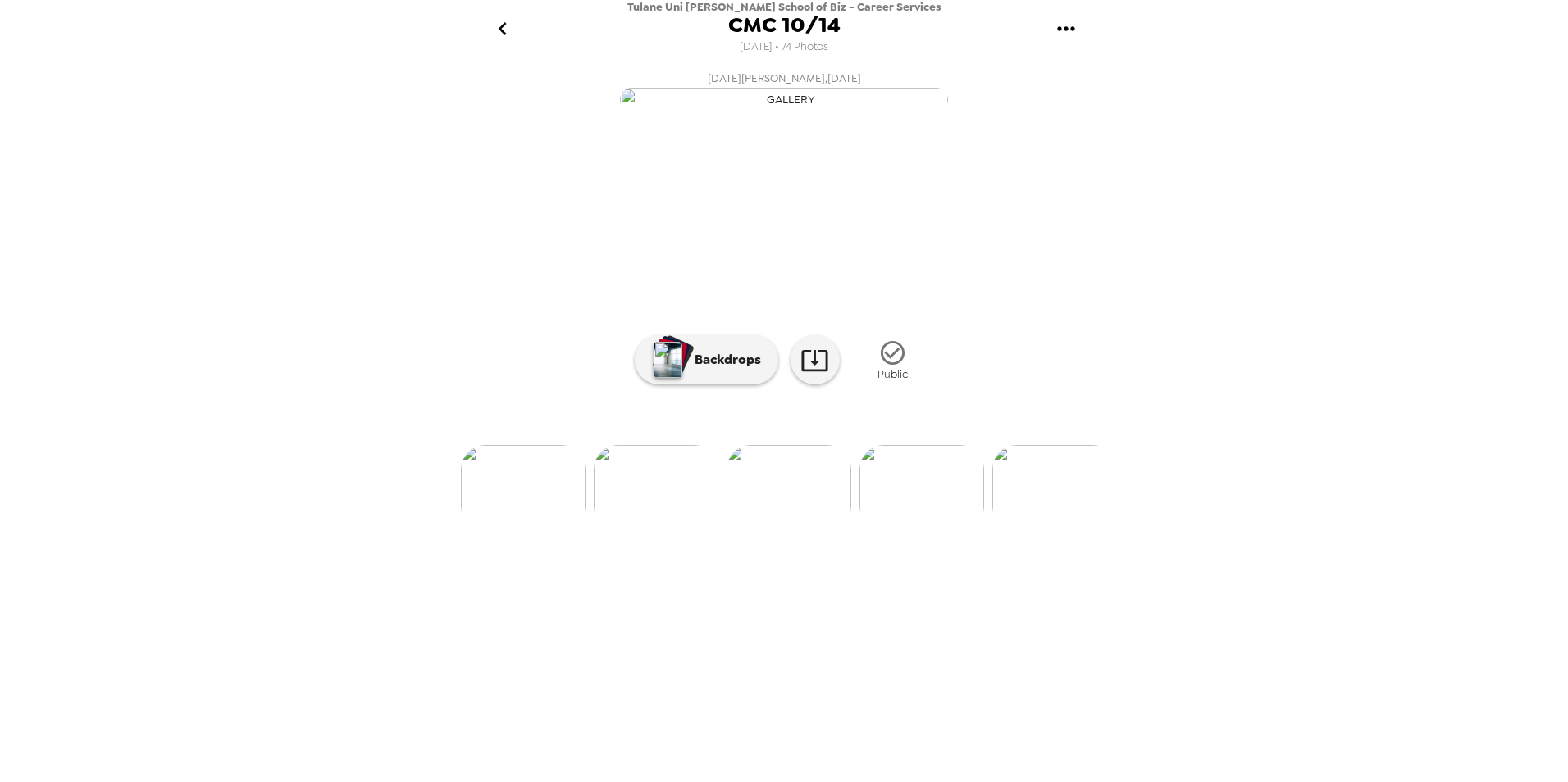
click at [938, 530] on img at bounding box center [921, 488] width 125 height 86
click at [938, 530] on img at bounding box center [922, 488] width 125 height 86
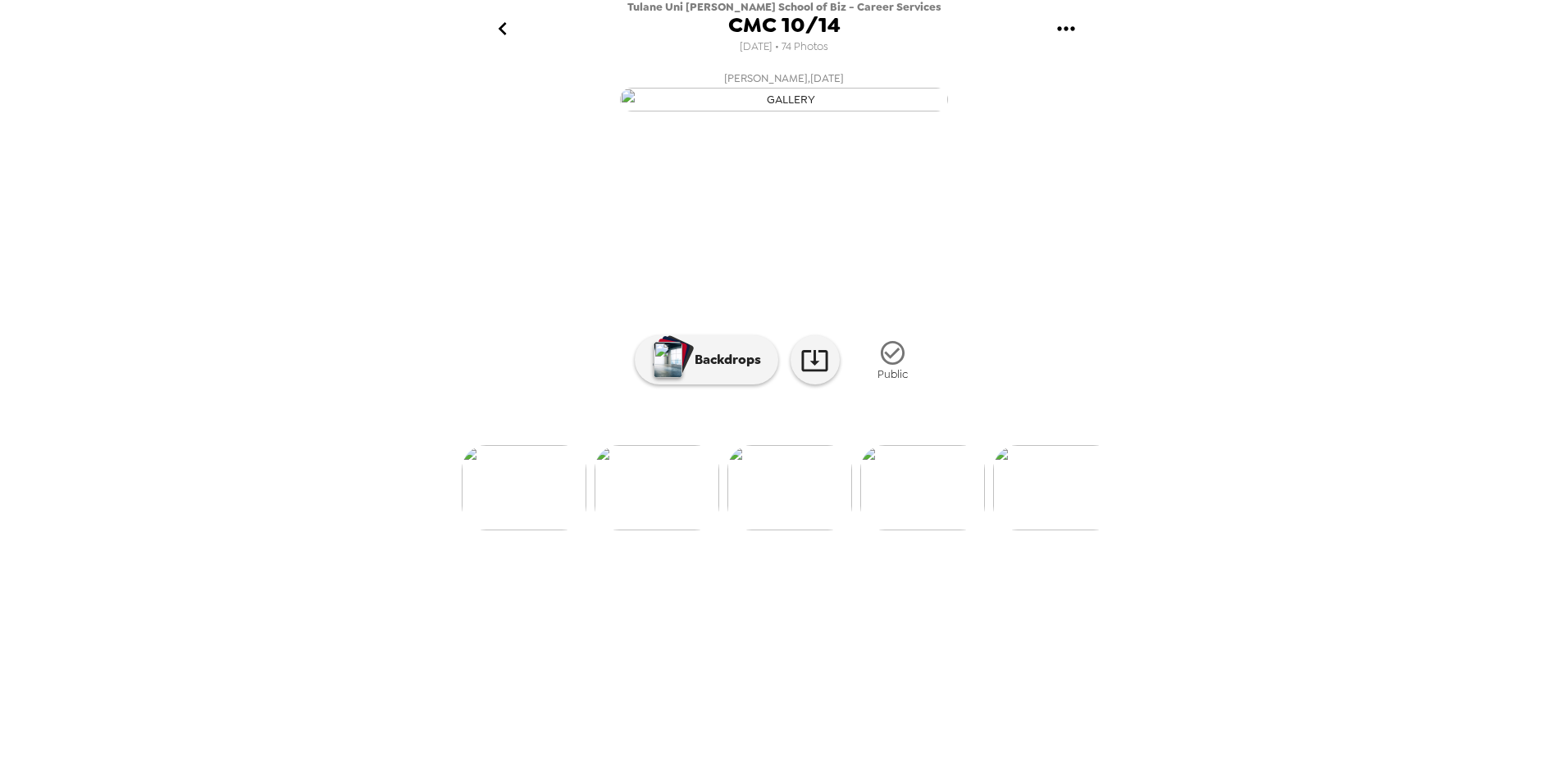
click at [938, 530] on img at bounding box center [922, 488] width 125 height 86
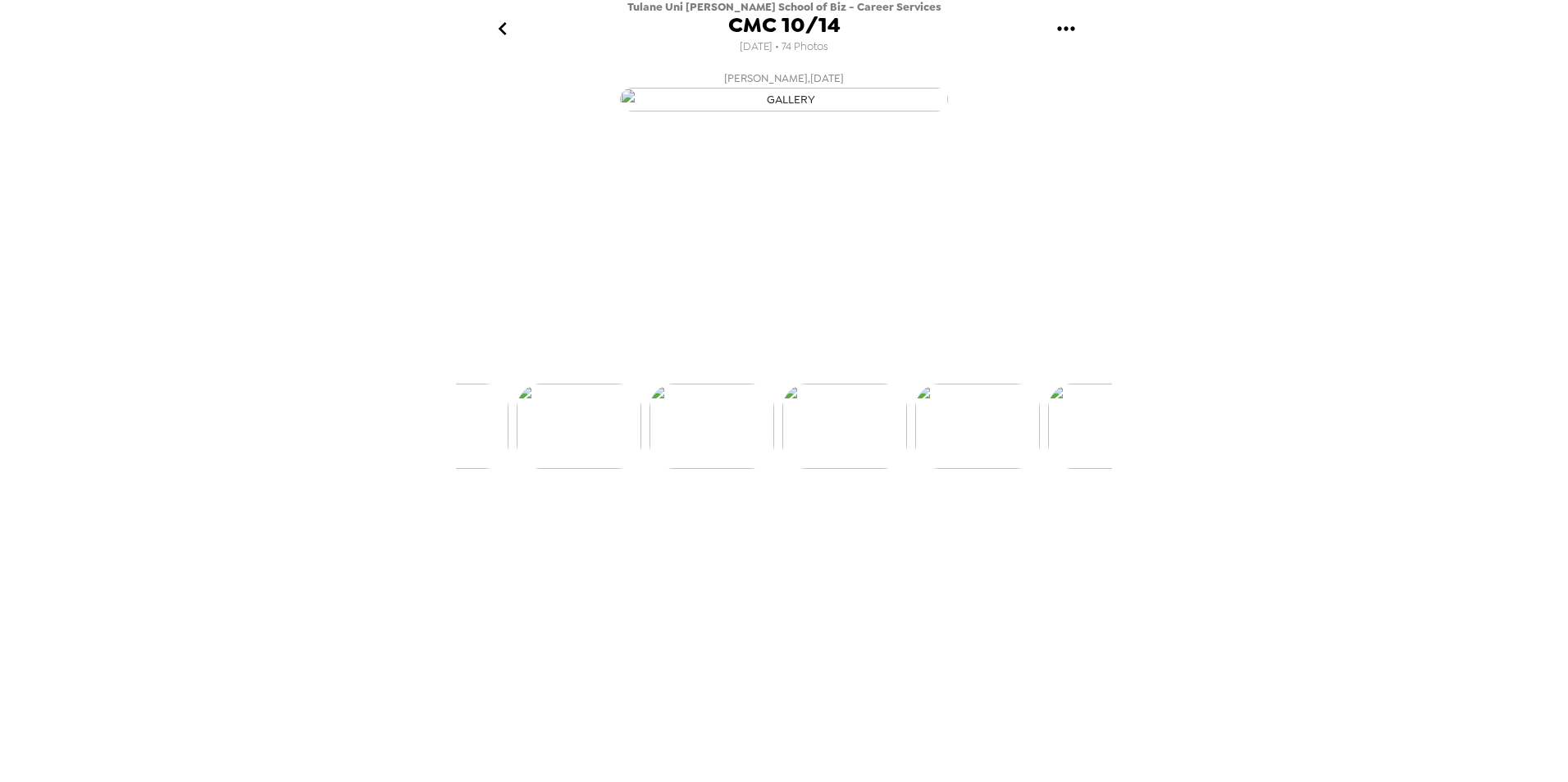
scroll to position [0, 7700]
click at [938, 530] on img at bounding box center [922, 488] width 125 height 86
click at [938, 530] on img at bounding box center [923, 488] width 125 height 86
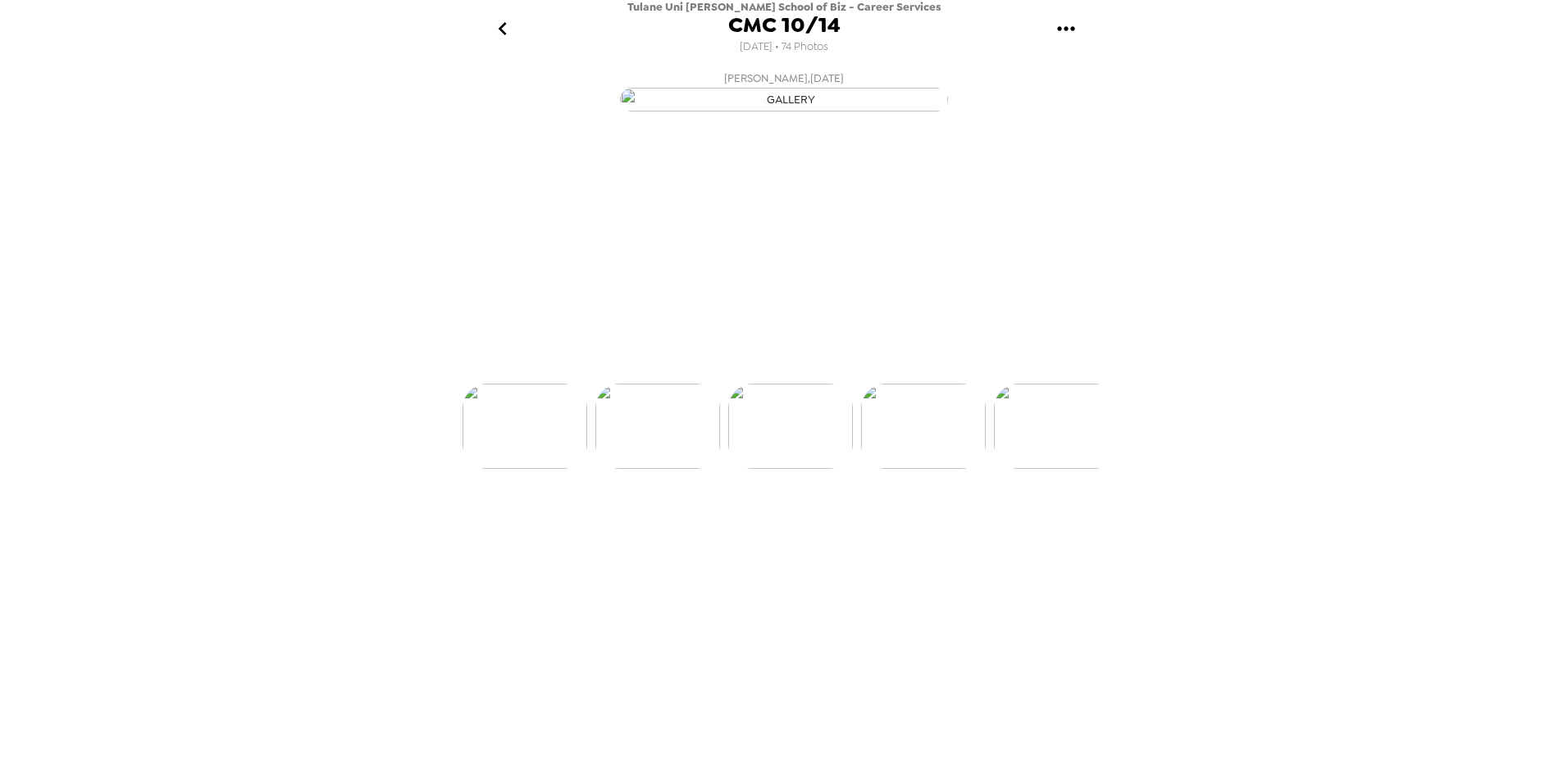
scroll to position [0, 8098]
click at [938, 530] on img at bounding box center [923, 488] width 125 height 86
click at [943, 530] on img at bounding box center [923, 488] width 125 height 86
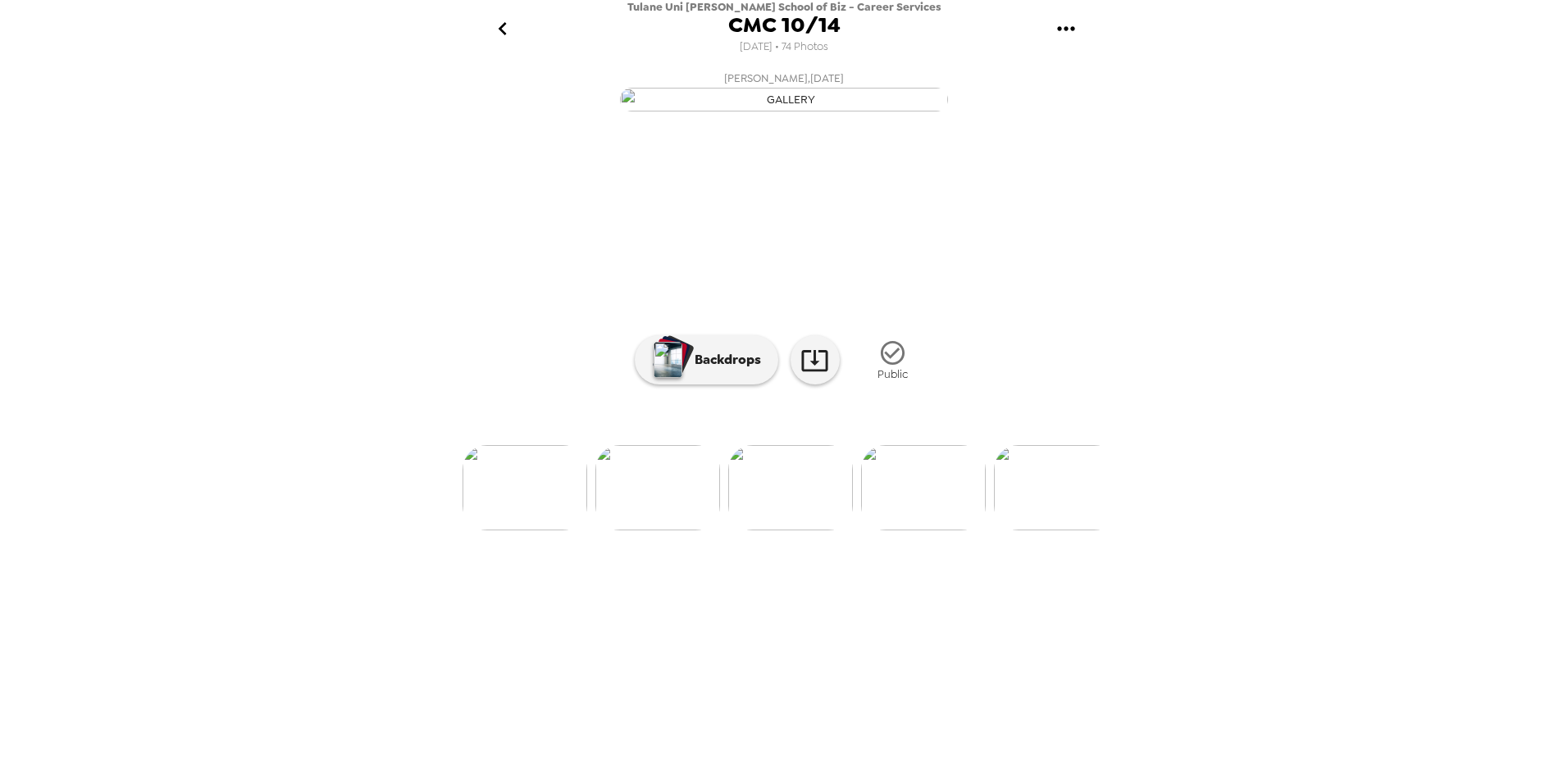
click at [943, 530] on img at bounding box center [923, 488] width 125 height 86
click at [739, 530] on img at bounding box center [713, 488] width 125 height 86
click at [865, 530] on img at bounding box center [924, 488] width 125 height 86
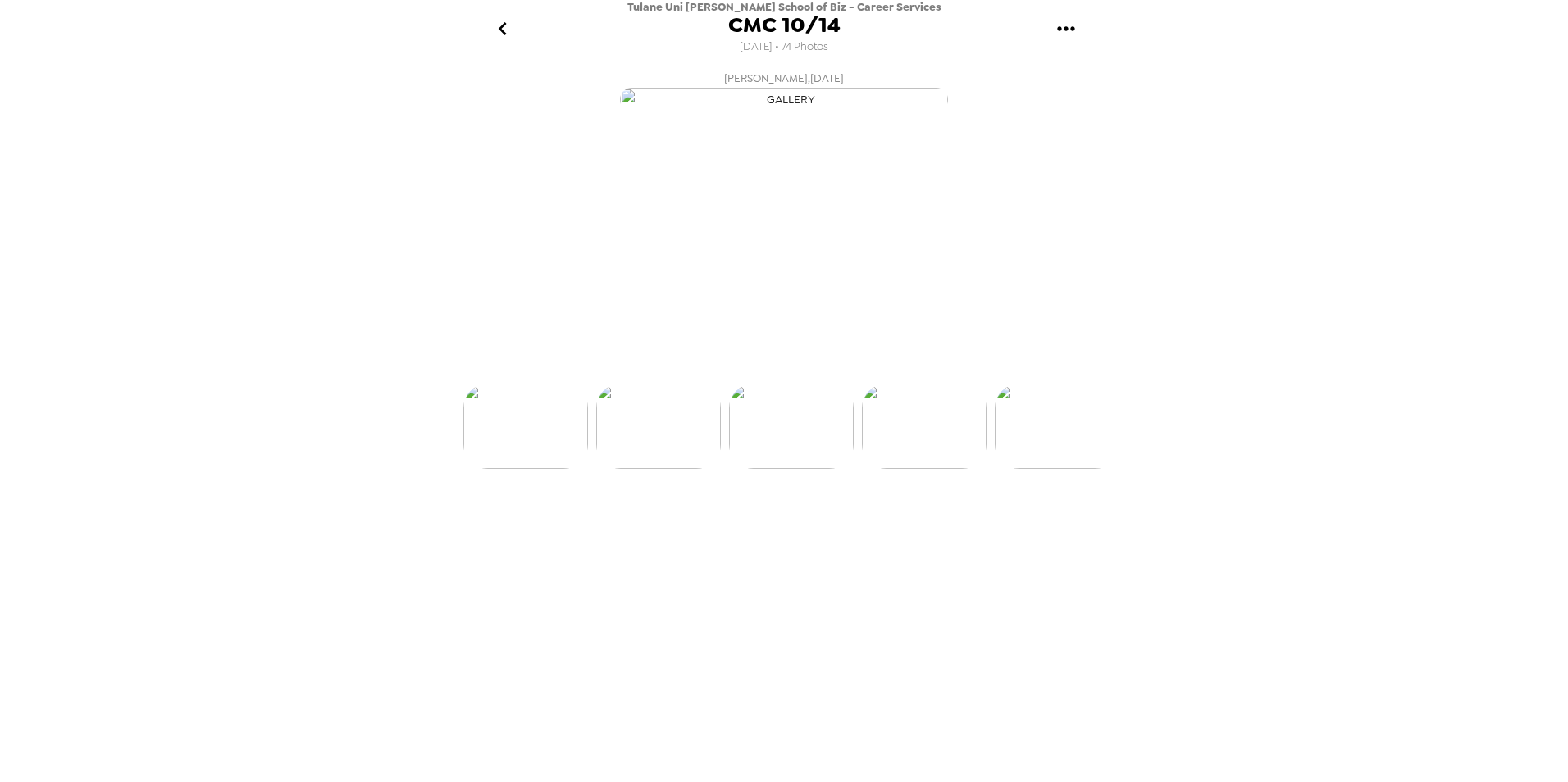
scroll to position [0, 9293]
click at [901, 530] on img at bounding box center [924, 488] width 125 height 86
click at [958, 530] on img at bounding box center [924, 488] width 125 height 86
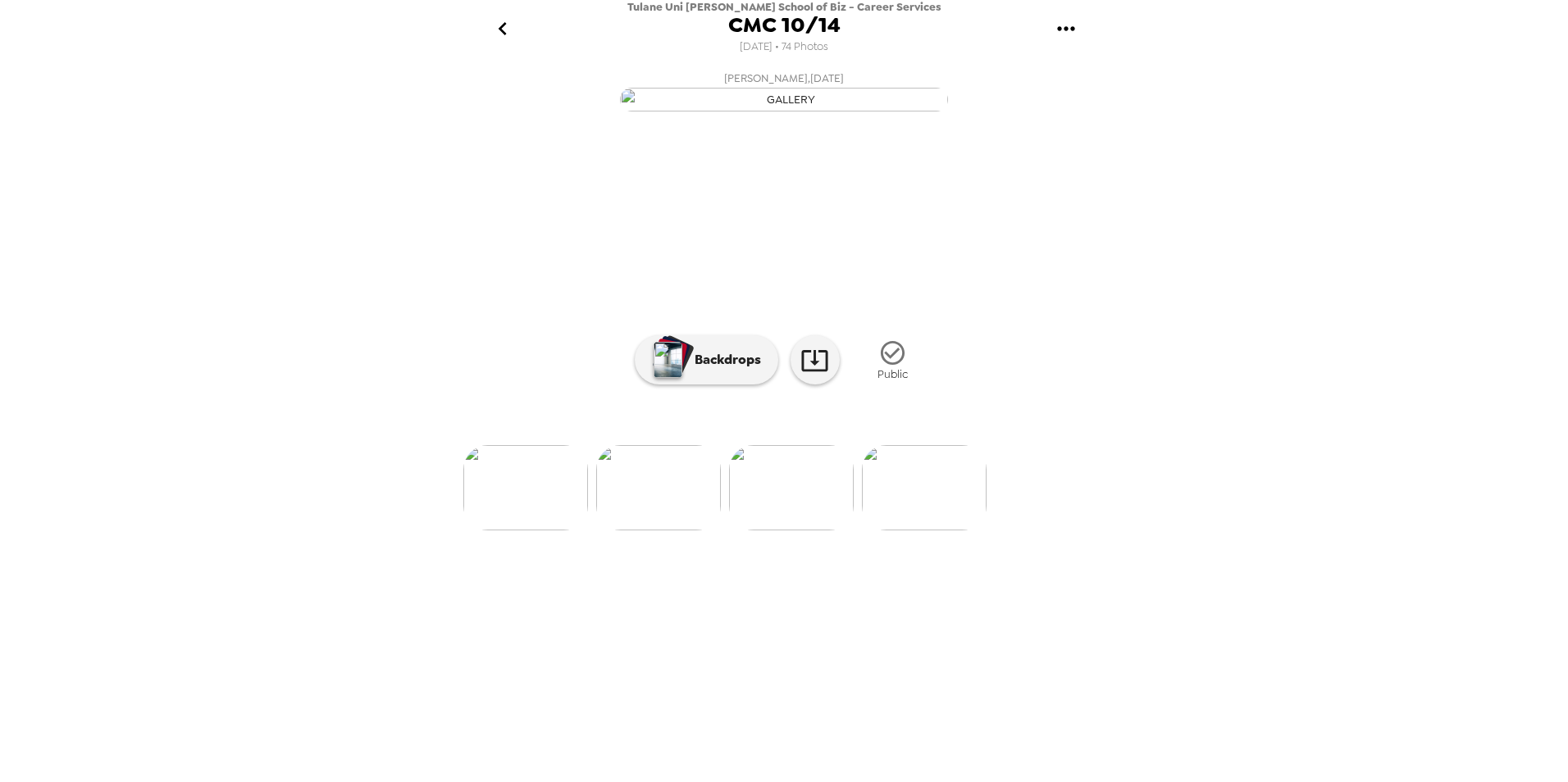
click at [922, 530] on img at bounding box center [924, 488] width 125 height 86
